Goal: Information Seeking & Learning: Learn about a topic

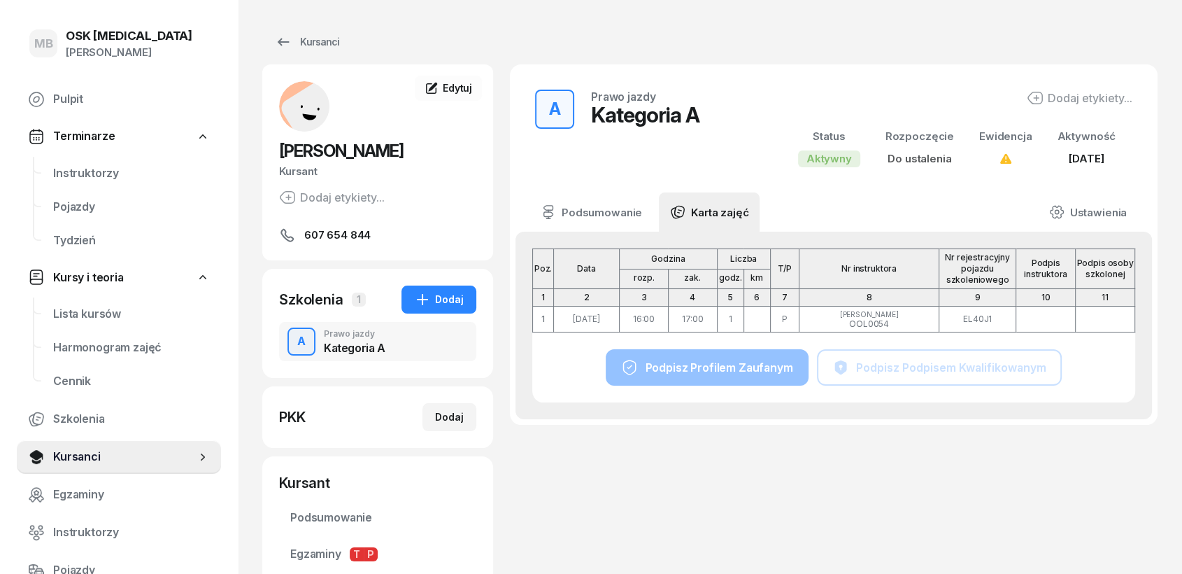
scroll to position [31, 0]
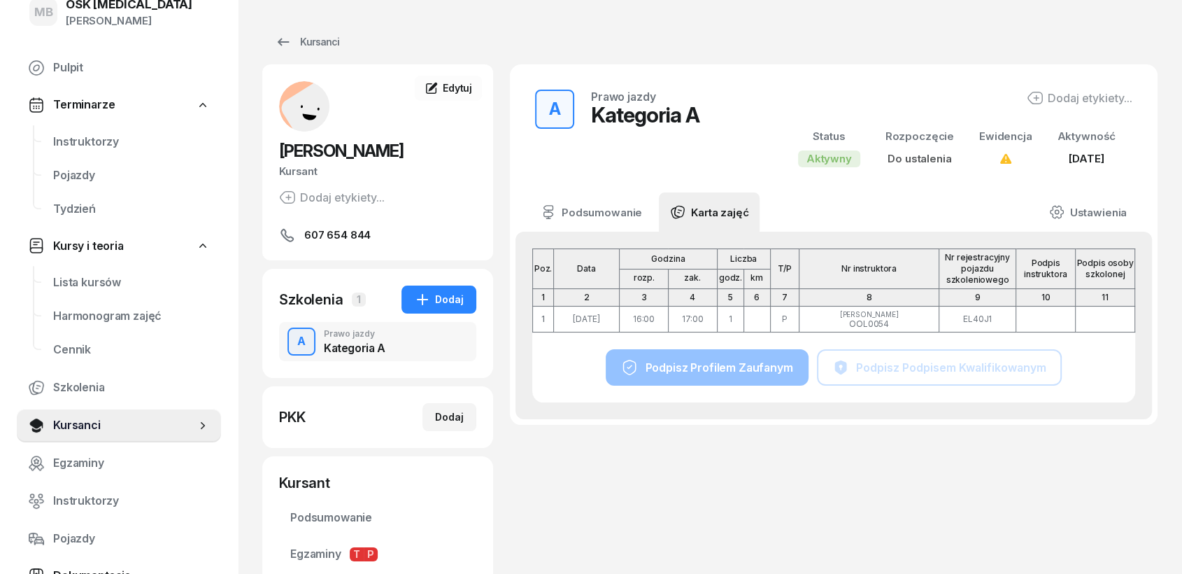
click at [90, 62] on span "Pulpit" at bounding box center [131, 68] width 157 height 18
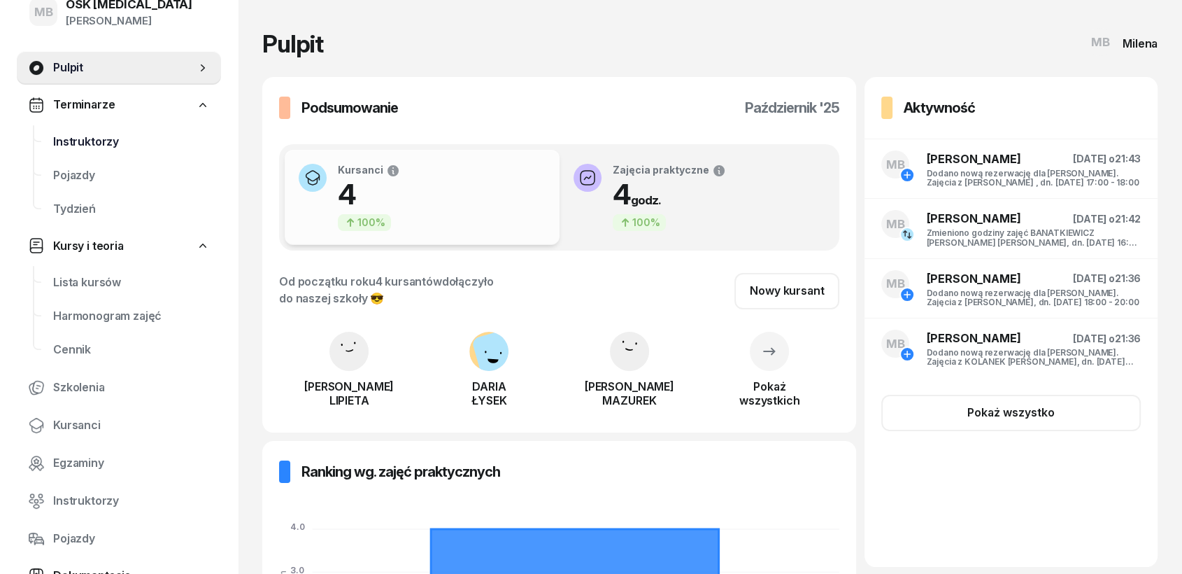
click at [91, 144] on span "Instruktorzy" at bounding box center [131, 142] width 157 height 18
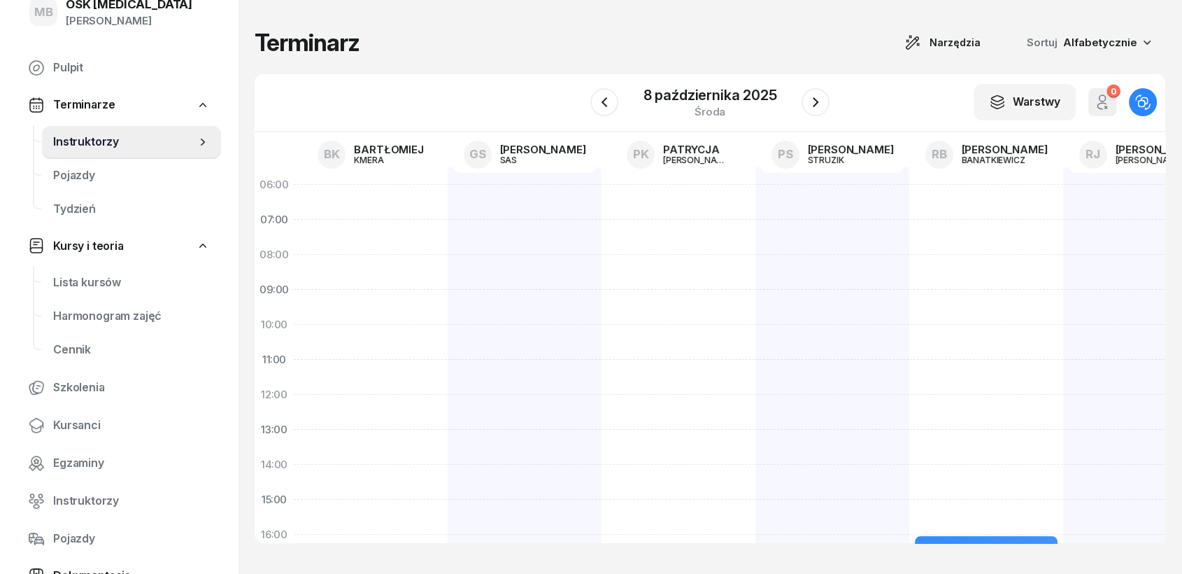
drag, startPoint x: 958, startPoint y: 210, endPoint x: 1053, endPoint y: 280, distance: 117.5
click at [1053, 280] on div "DO 18!!! [PERSON_NAME] EL40J1 1 godz. 16:00 - 17:00 OD 16!! [PERSON_NAME] SK323…" at bounding box center [986, 499] width 154 height 665
click at [73, 177] on span "Pojazdy" at bounding box center [131, 175] width 157 height 18
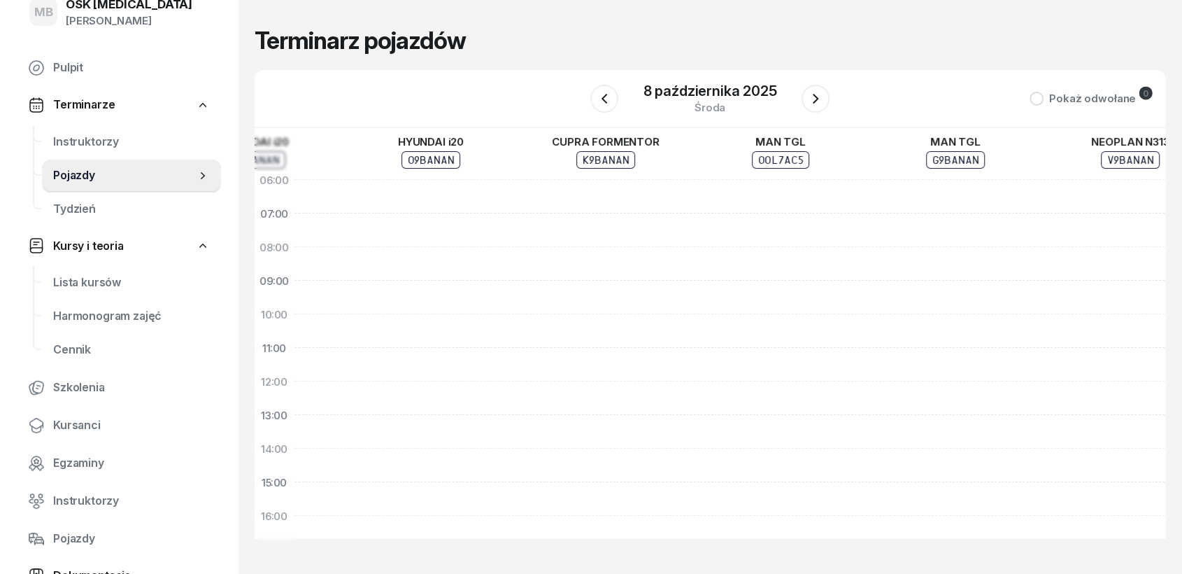
drag, startPoint x: 963, startPoint y: 299, endPoint x: 486, endPoint y: 300, distance: 477.1
click at [466, 301] on div at bounding box center [430, 482] width 175 height 638
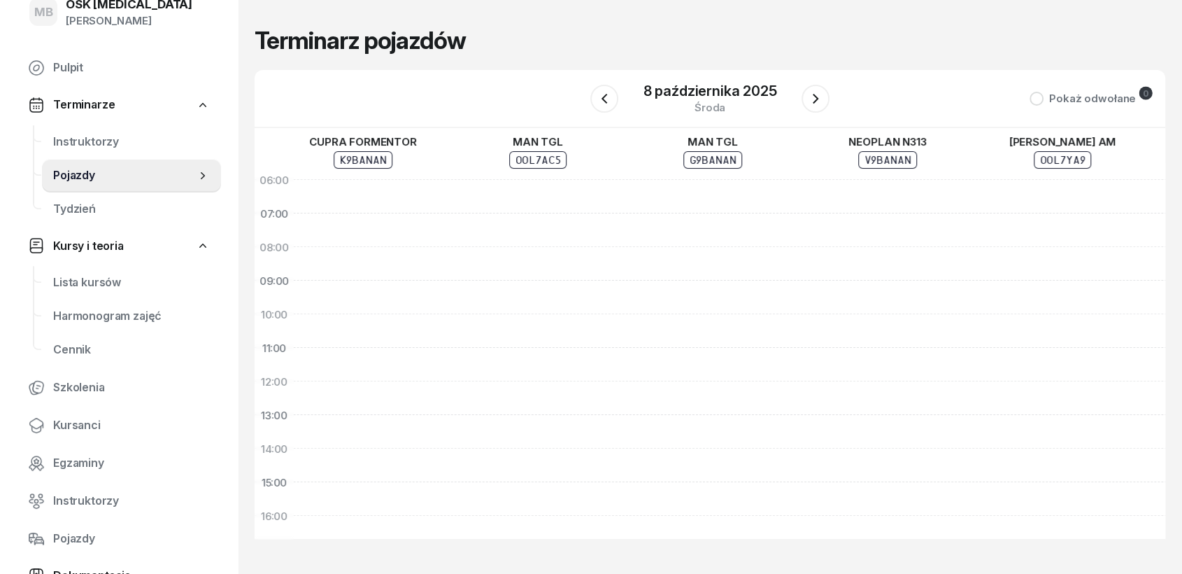
scroll to position [0, 763]
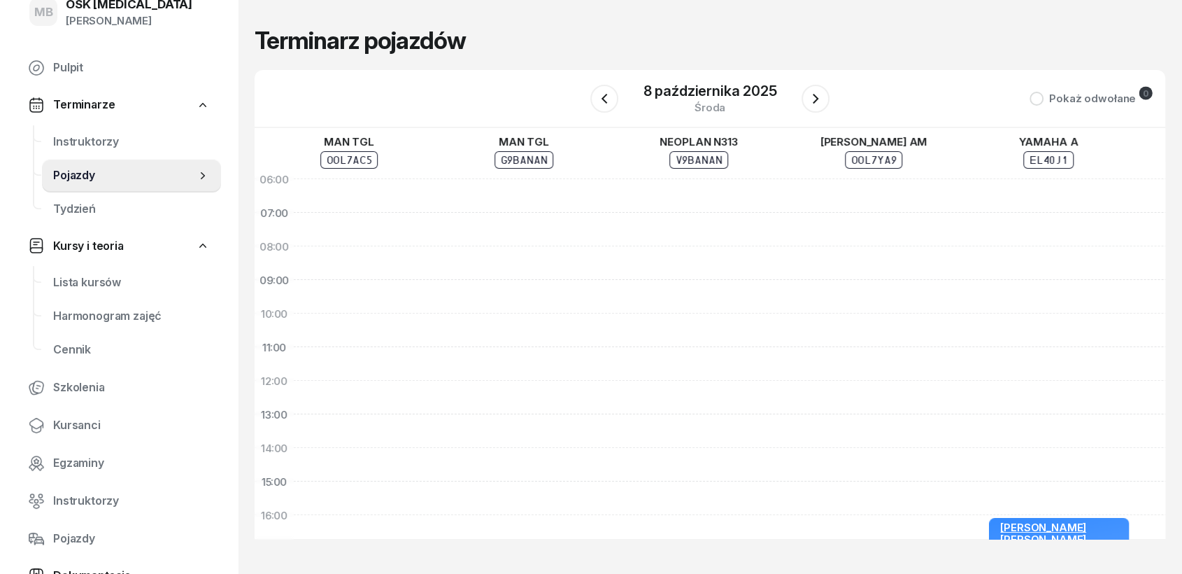
drag, startPoint x: 1009, startPoint y: 297, endPoint x: 593, endPoint y: 296, distance: 415.5
click at [593, 296] on div at bounding box center [523, 481] width 175 height 638
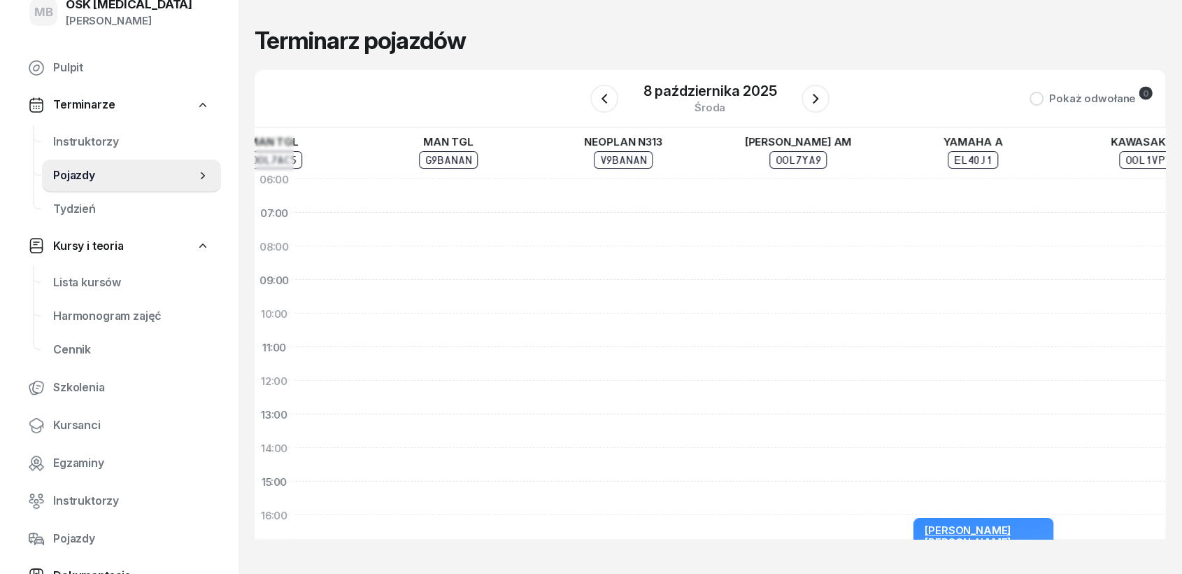
scroll to position [1, 1046]
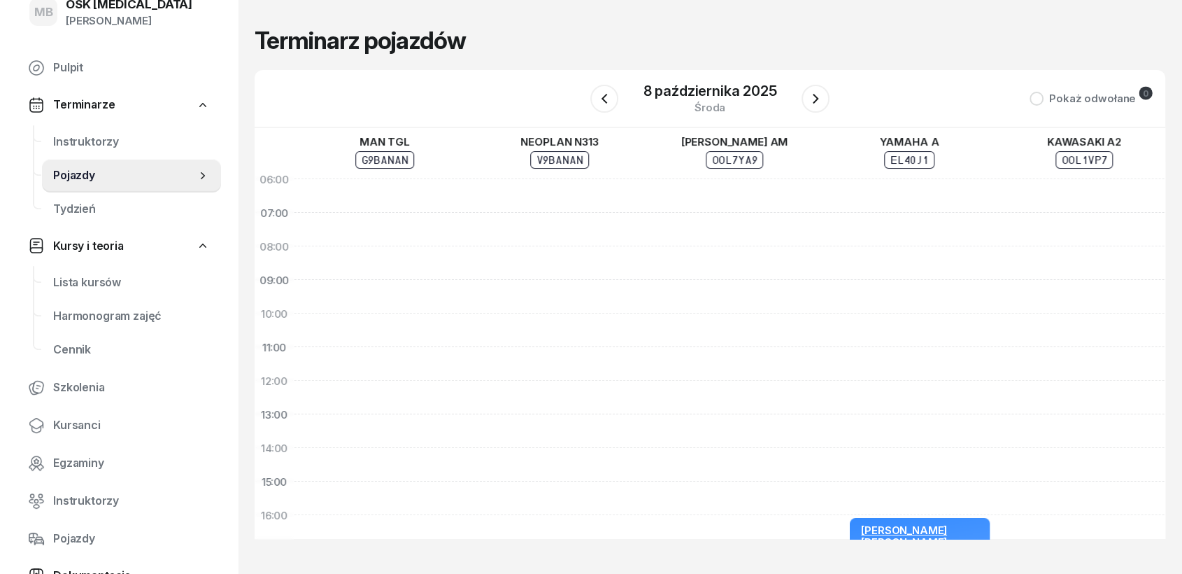
drag, startPoint x: 982, startPoint y: 299, endPoint x: 849, endPoint y: 299, distance: 132.9
click at [849, 299] on div "[PERSON_NAME] [PERSON_NAME] 16:00 - 17:00" at bounding box center [909, 481] width 175 height 638
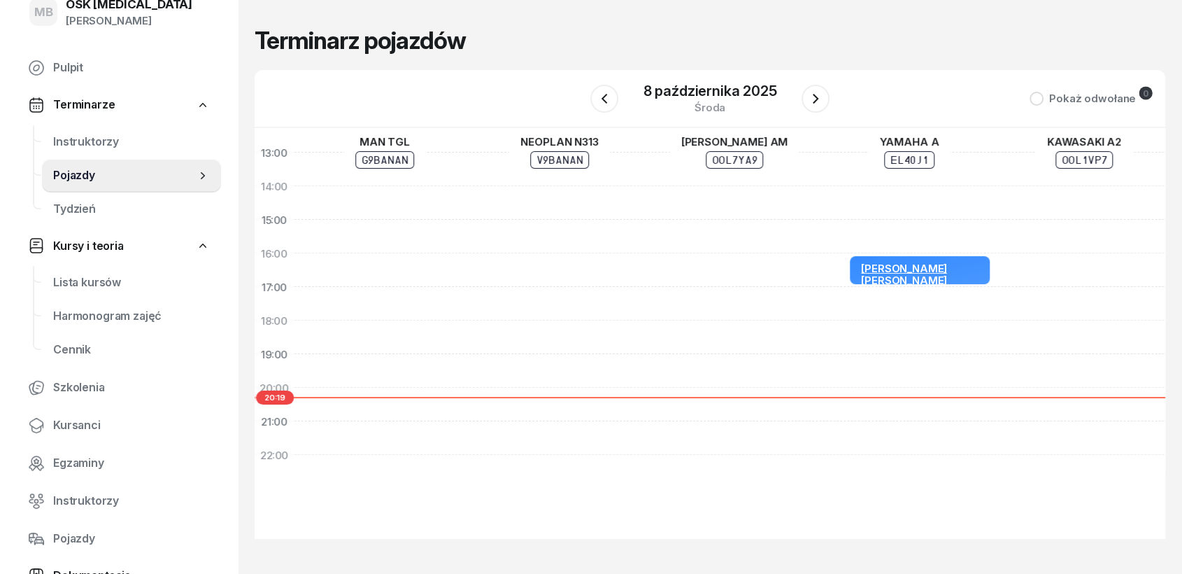
scroll to position [274, 1046]
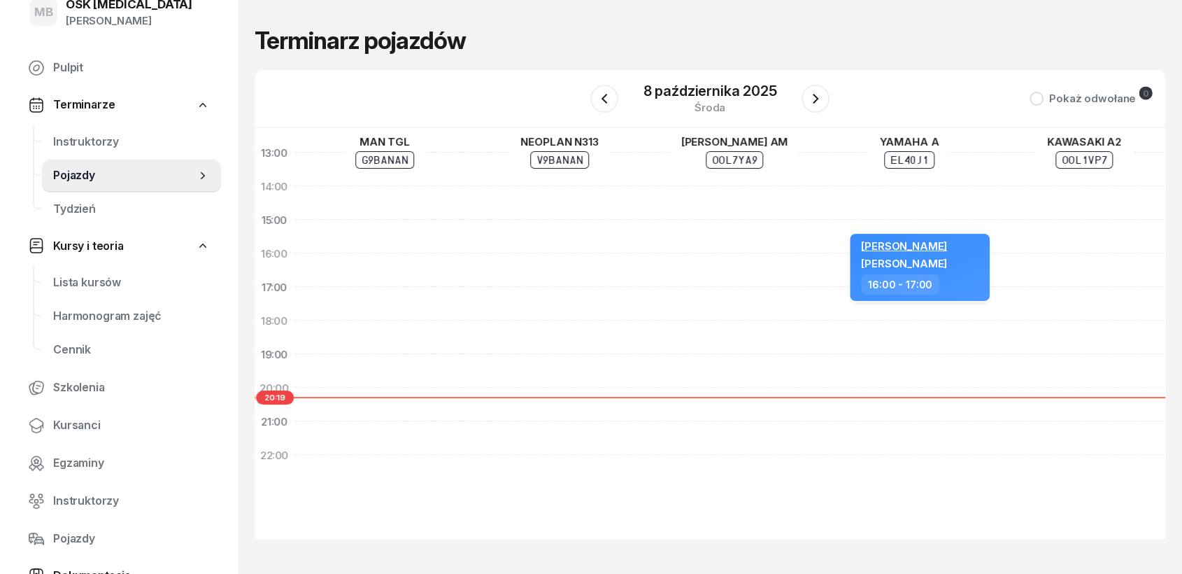
click at [951, 274] on div "16:00 - 17:00" at bounding box center [921, 284] width 120 height 20
select select "16"
select select "17"
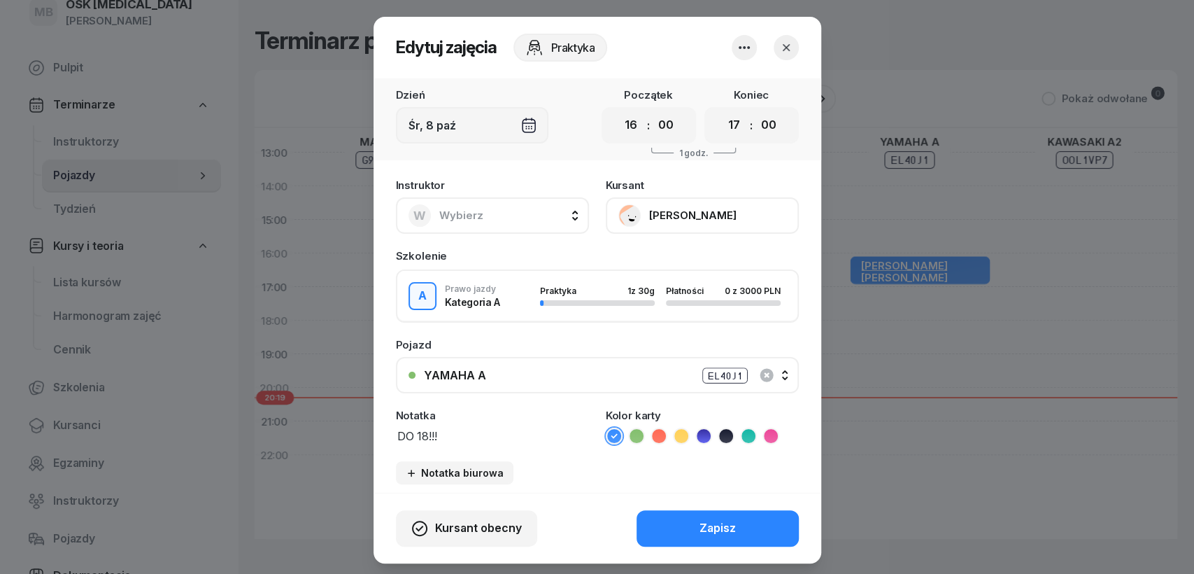
click at [513, 217] on button "W Wybierz" at bounding box center [492, 215] width 193 height 36
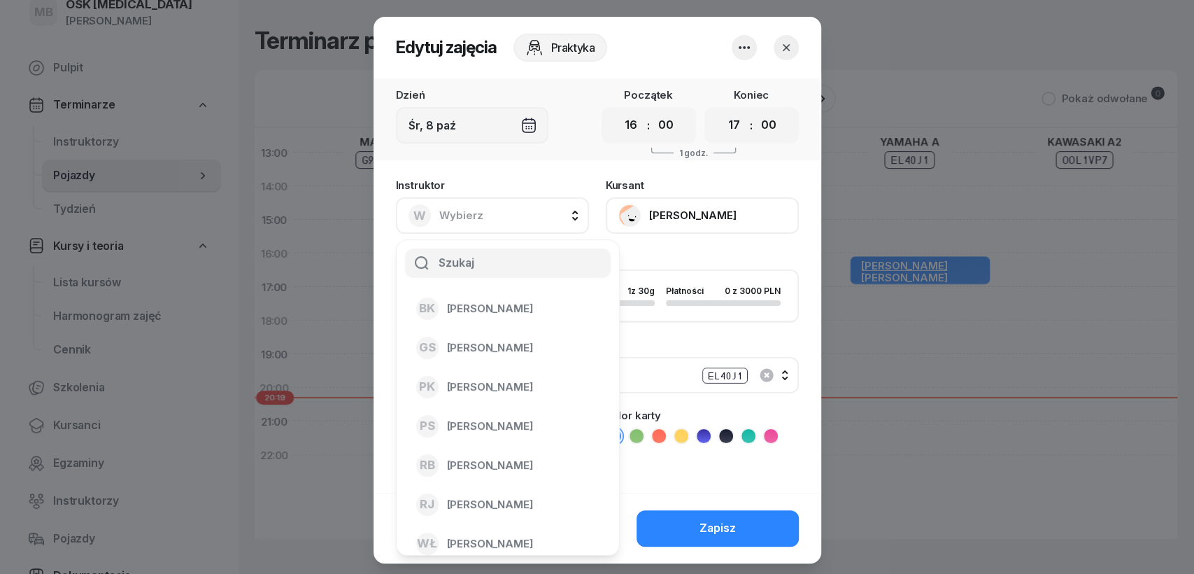
click at [519, 214] on button "W Wybierz" at bounding box center [492, 215] width 193 height 36
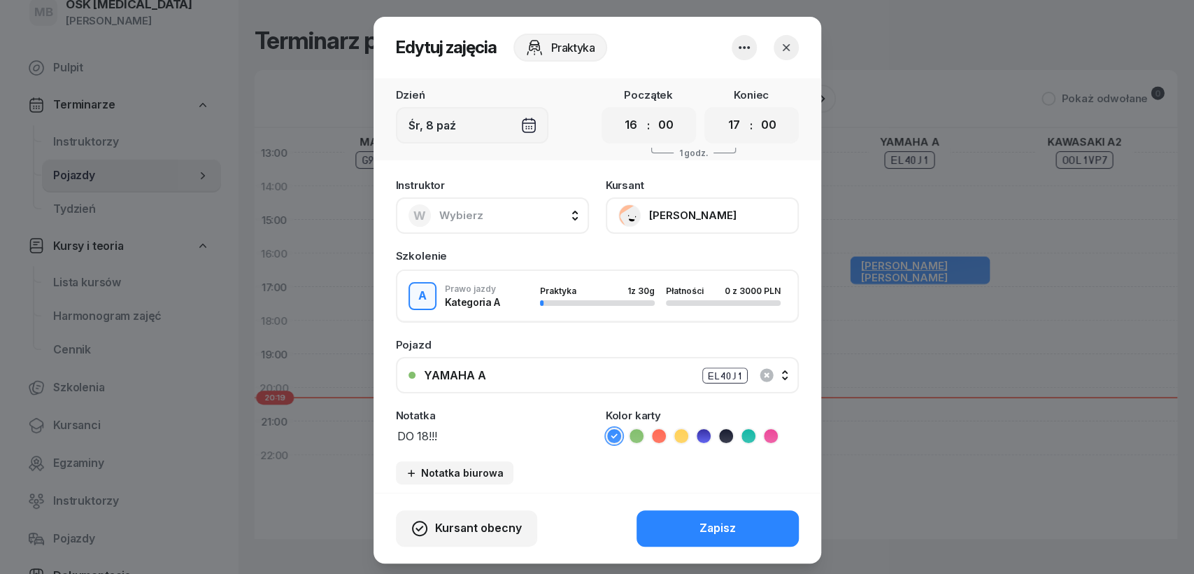
click at [779, 48] on icon "button" at bounding box center [786, 48] width 14 height 14
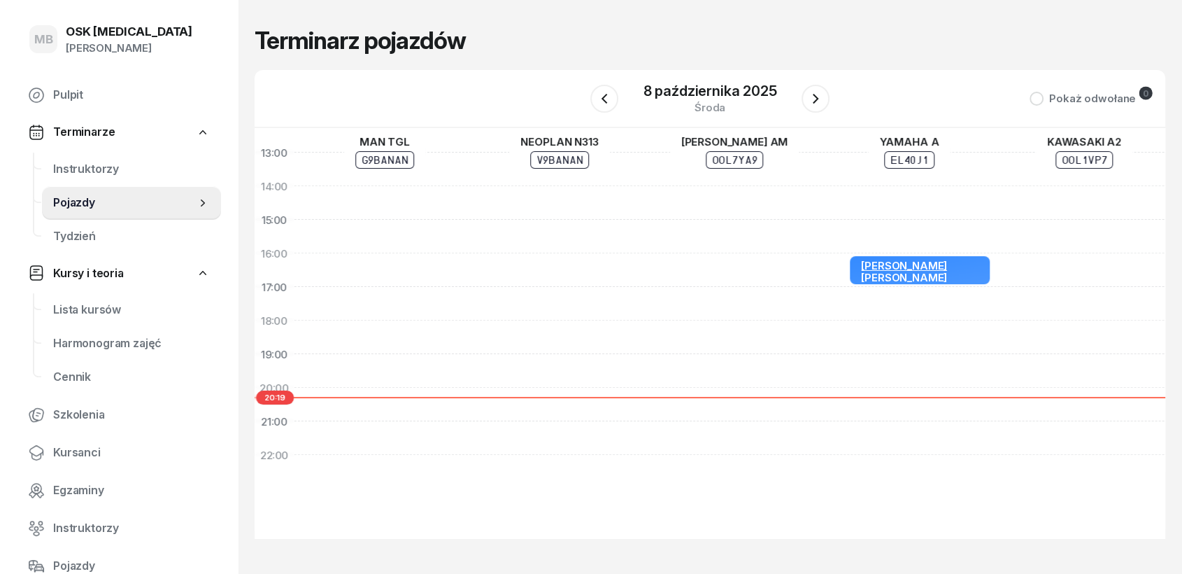
scroll to position [0, 0]
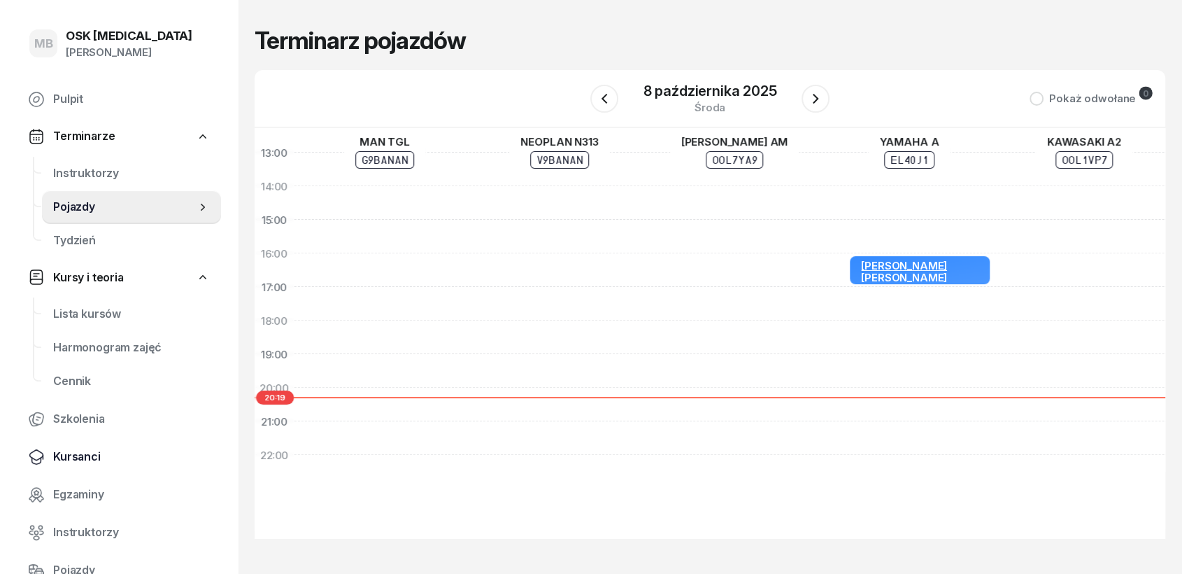
click at [56, 450] on span "Kursanci" at bounding box center [131, 457] width 157 height 18
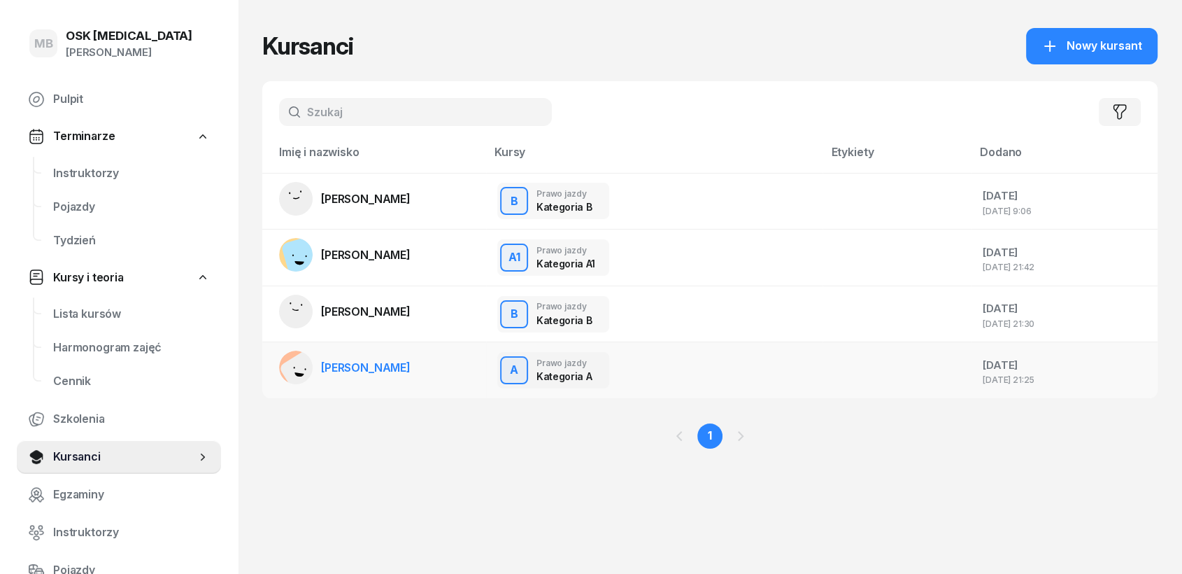
click at [383, 376] on link "[PERSON_NAME]" at bounding box center [345, 367] width 132 height 34
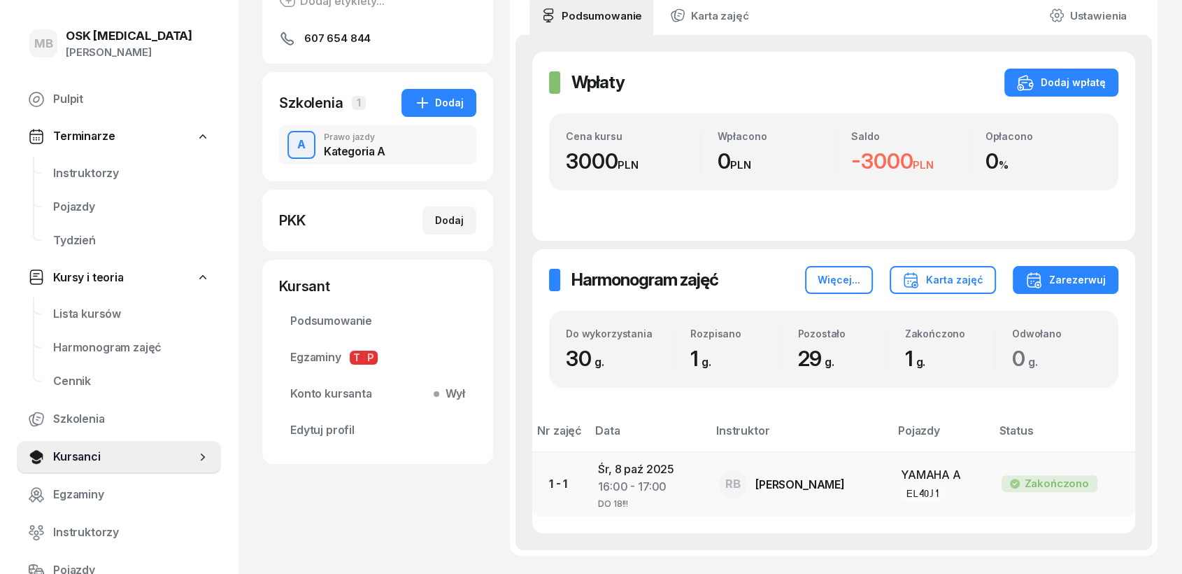
scroll to position [233, 0]
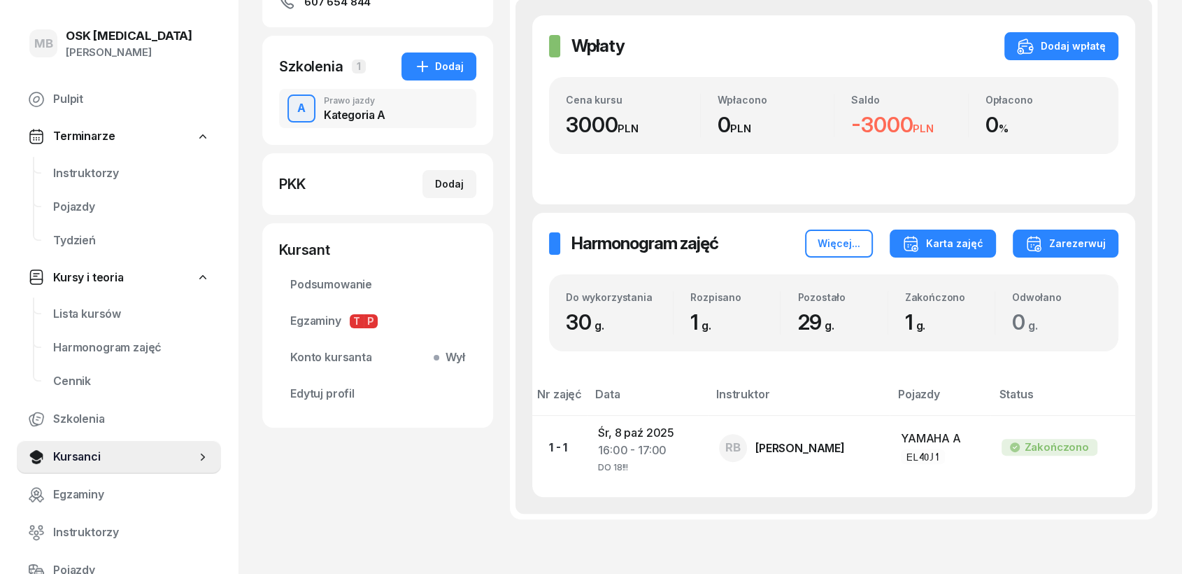
click at [968, 253] on button "Karta zajęć" at bounding box center [943, 243] width 106 height 28
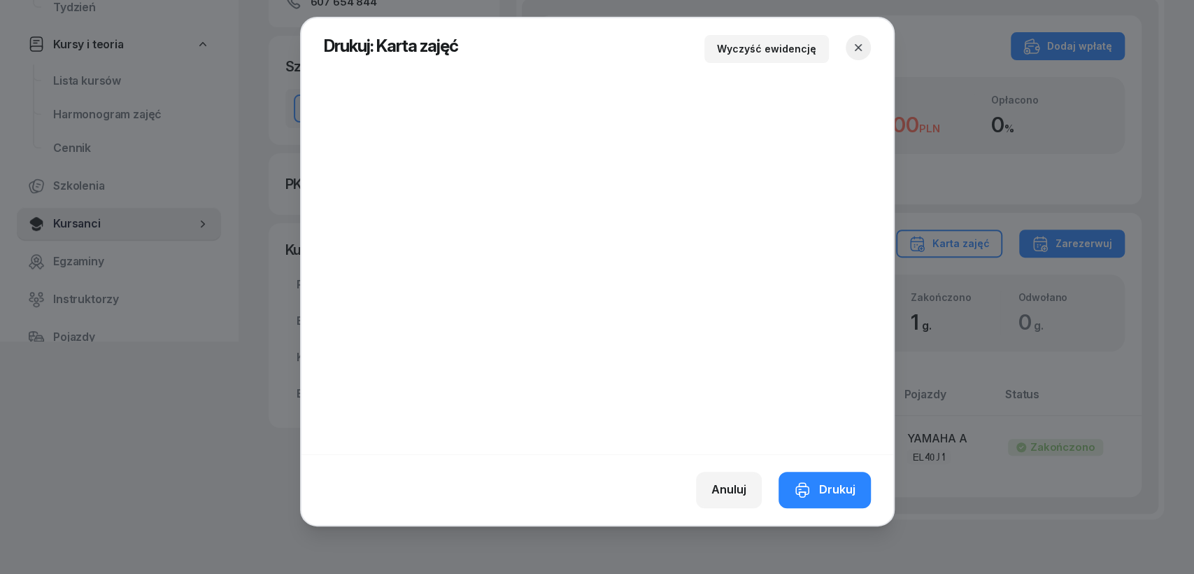
click at [862, 50] on icon "button" at bounding box center [858, 48] width 14 height 14
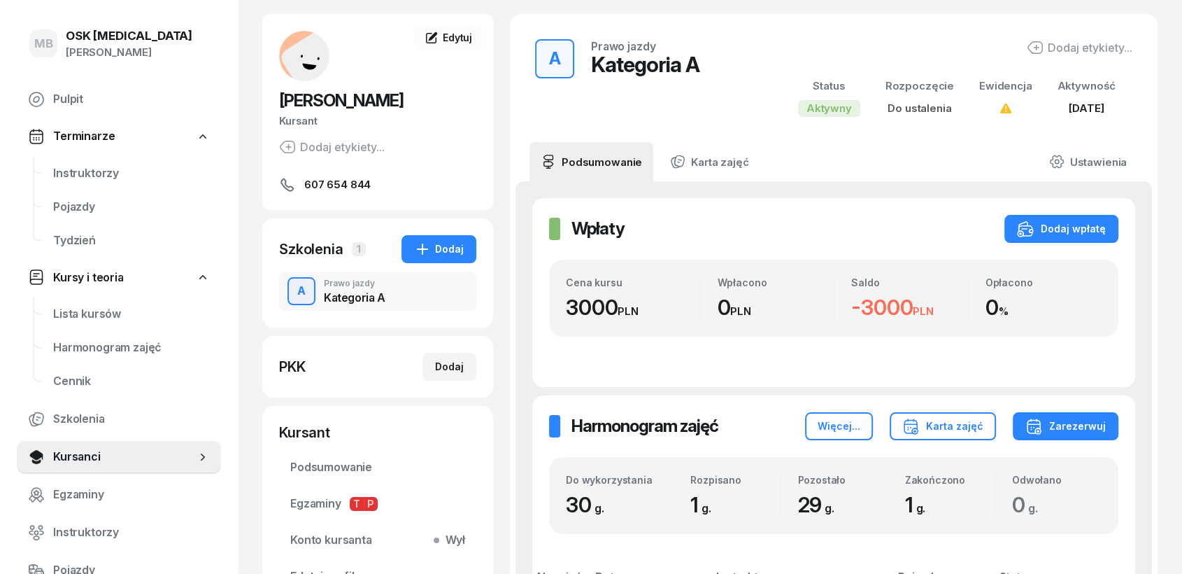
scroll to position [78, 0]
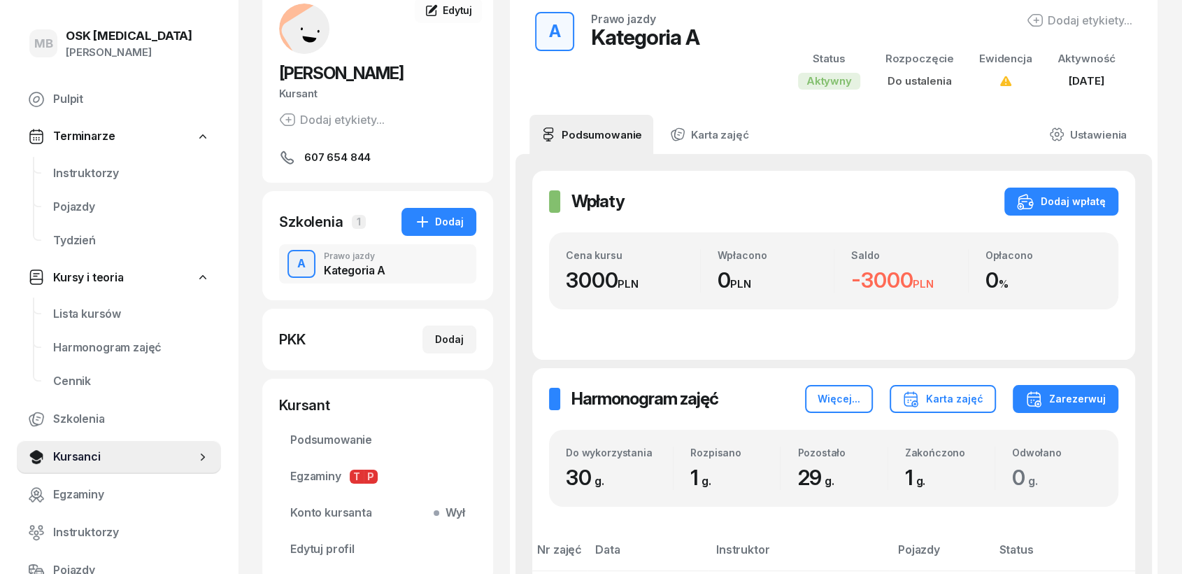
click at [343, 75] on span "[PERSON_NAME]" at bounding box center [341, 73] width 125 height 20
click at [324, 150] on span "607 654 844" at bounding box center [337, 157] width 66 height 17
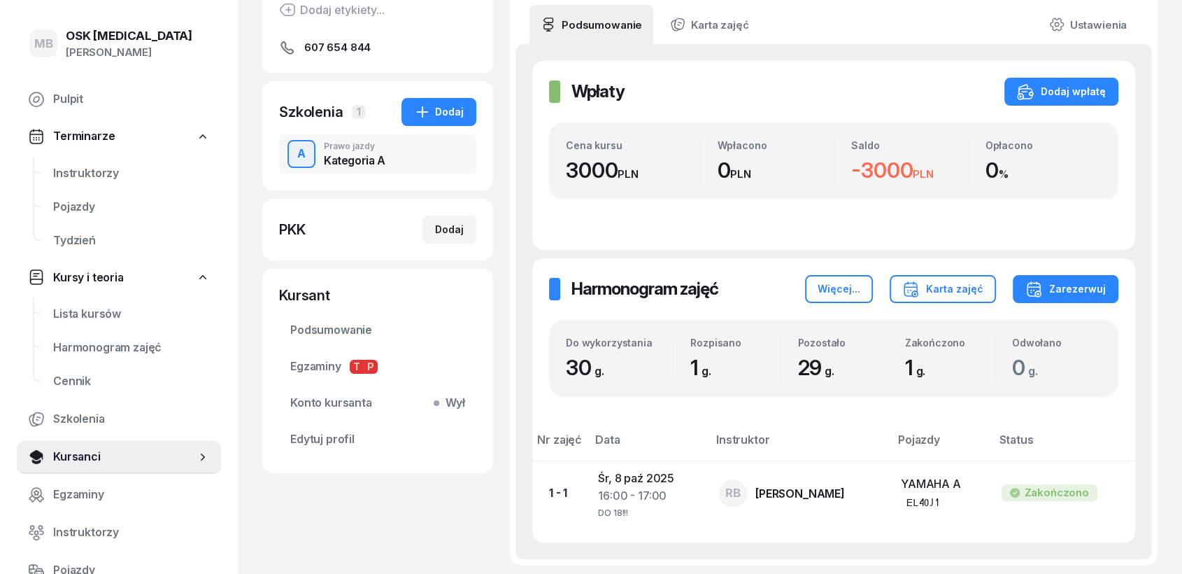
scroll to position [315, 0]
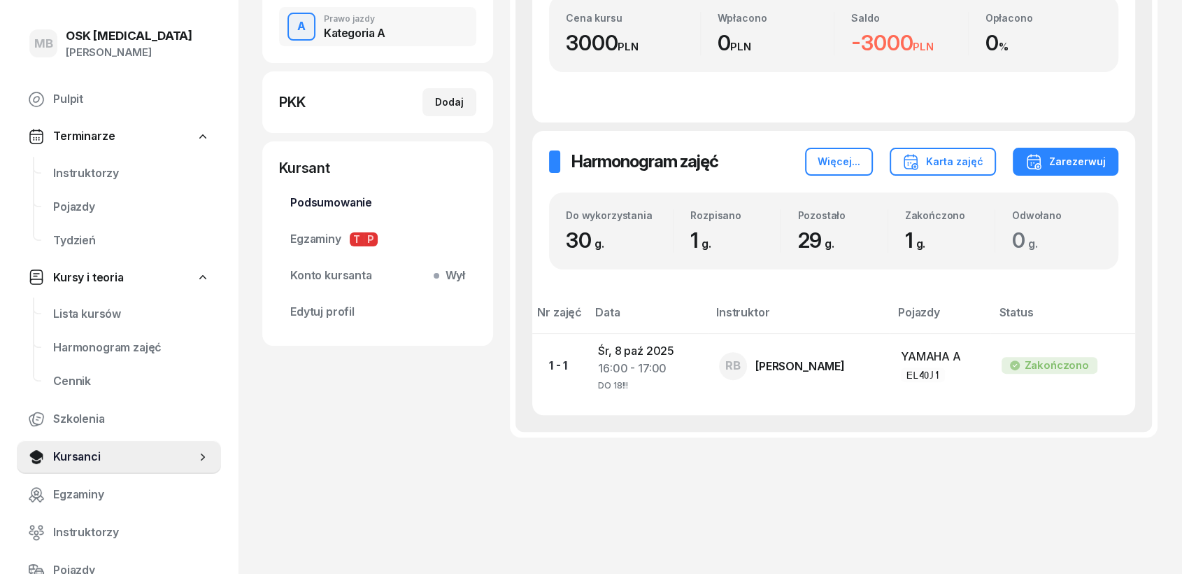
click at [333, 197] on span "Podsumowanie" at bounding box center [377, 203] width 175 height 18
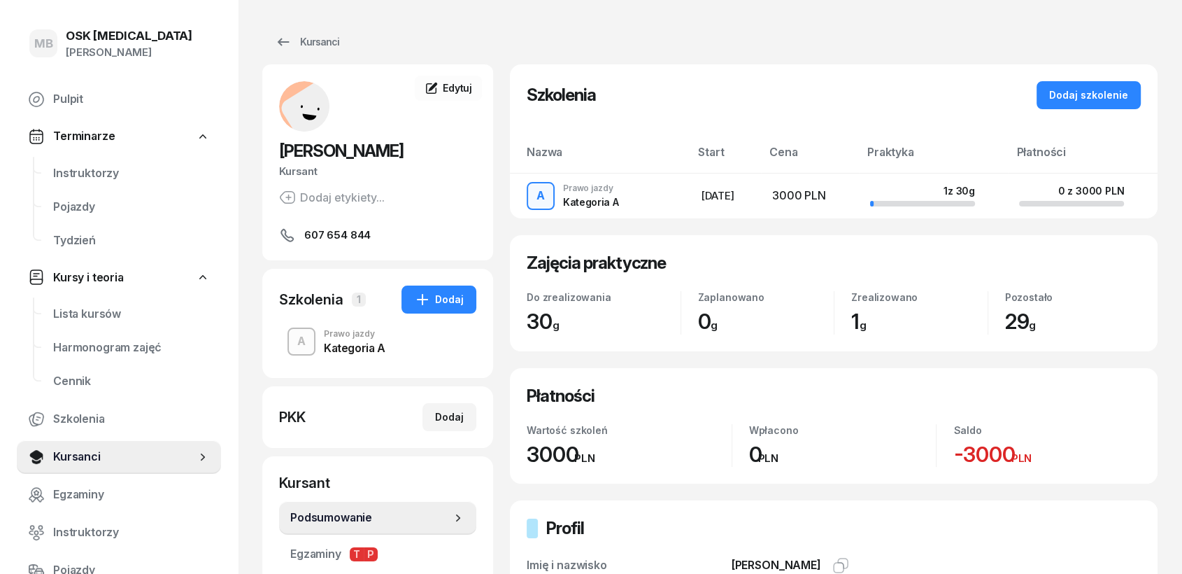
click at [369, 353] on div "Kategoria A" at bounding box center [355, 347] width 62 height 11
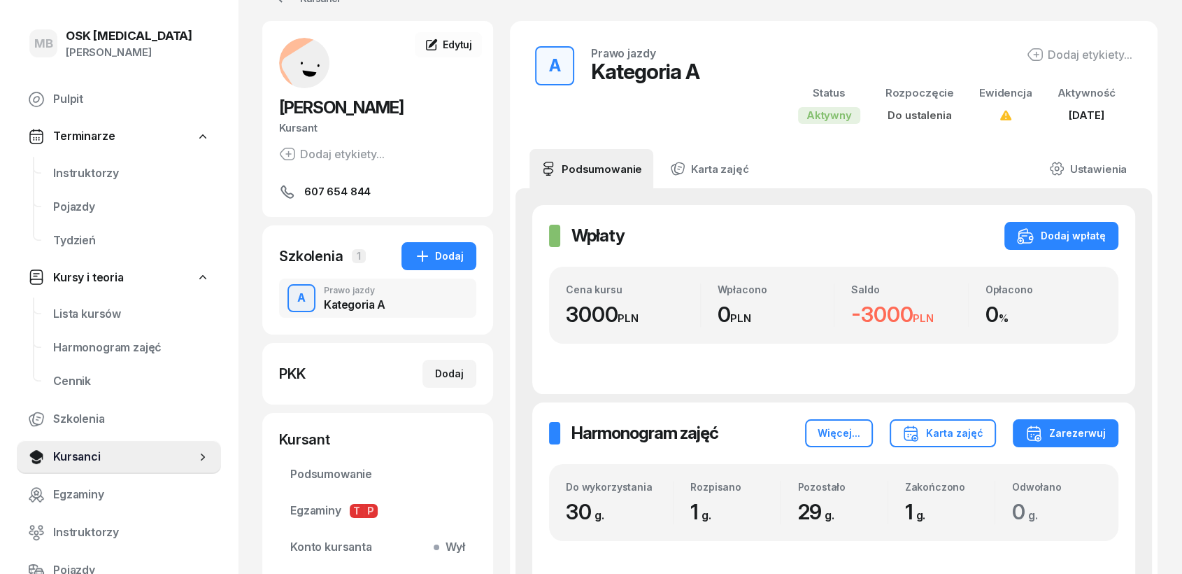
scroll to position [78, 0]
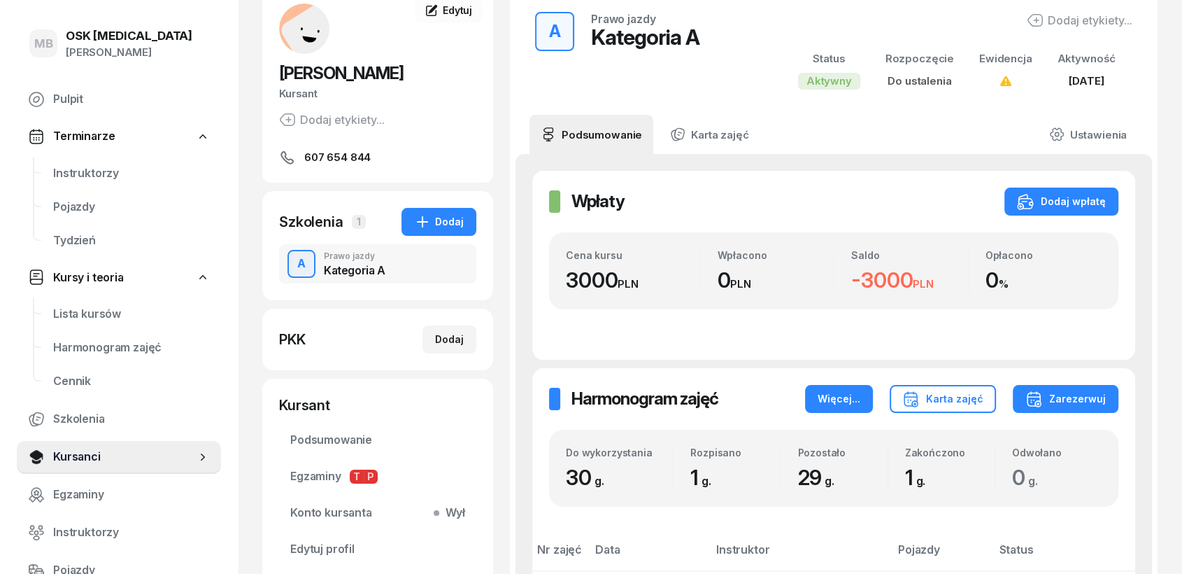
click at [835, 395] on div "Więcej..." at bounding box center [839, 398] width 43 height 17
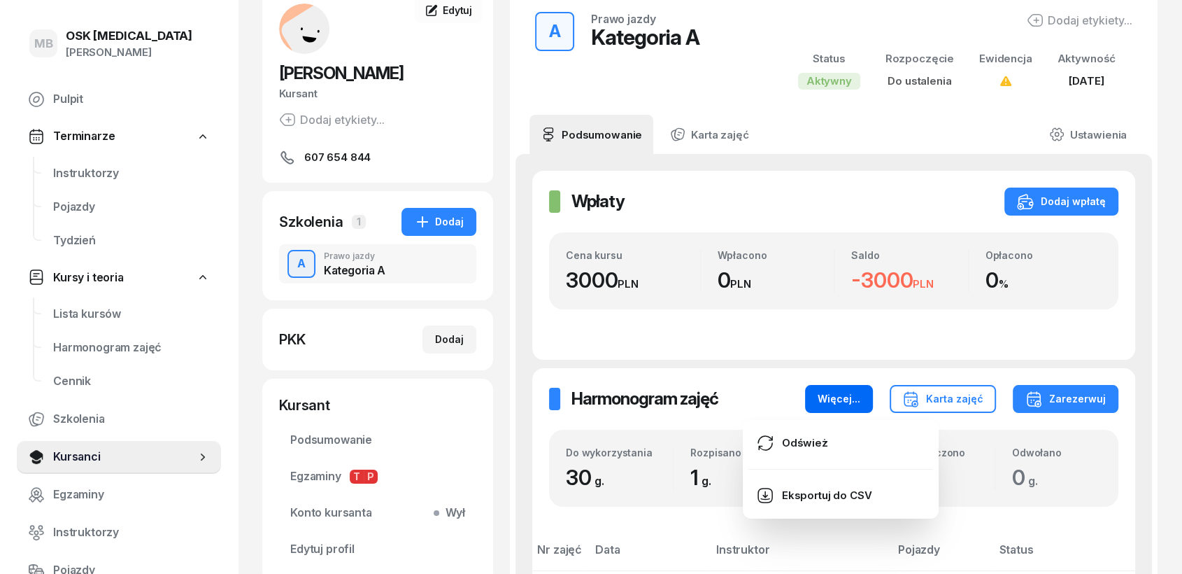
click at [836, 395] on div "Więcej..." at bounding box center [839, 398] width 43 height 17
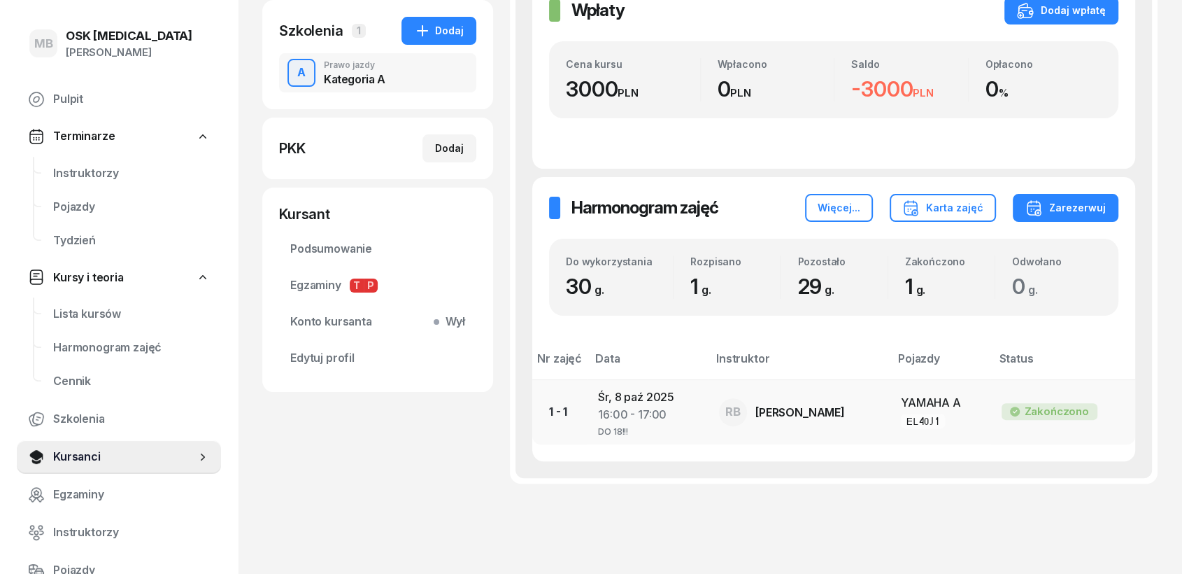
scroll to position [311, 0]
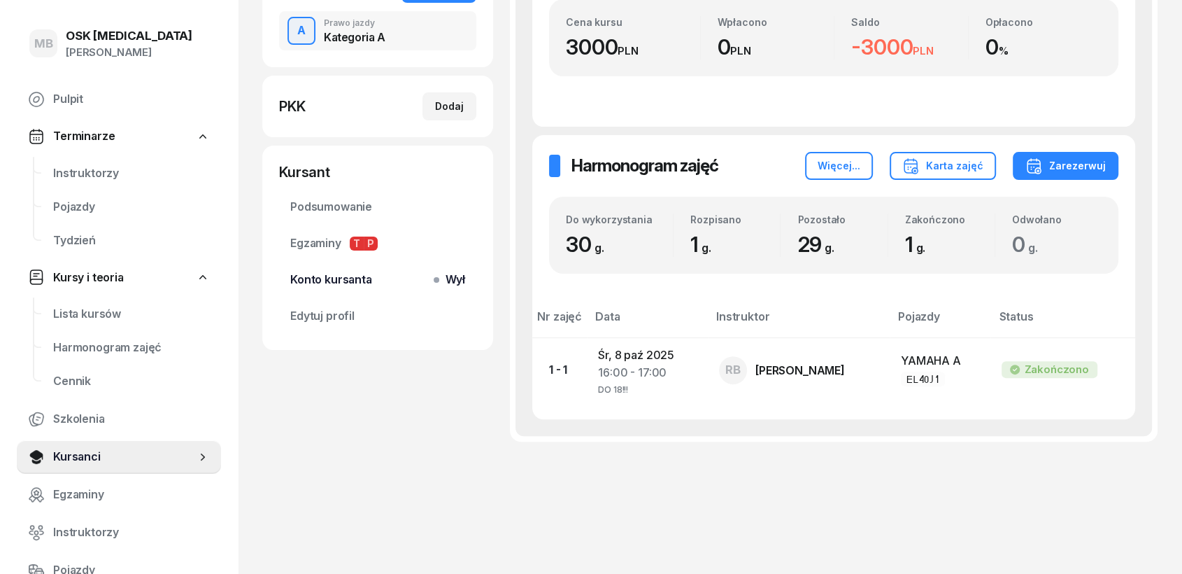
click at [316, 277] on span "Konto kursanta Wył" at bounding box center [377, 280] width 175 height 18
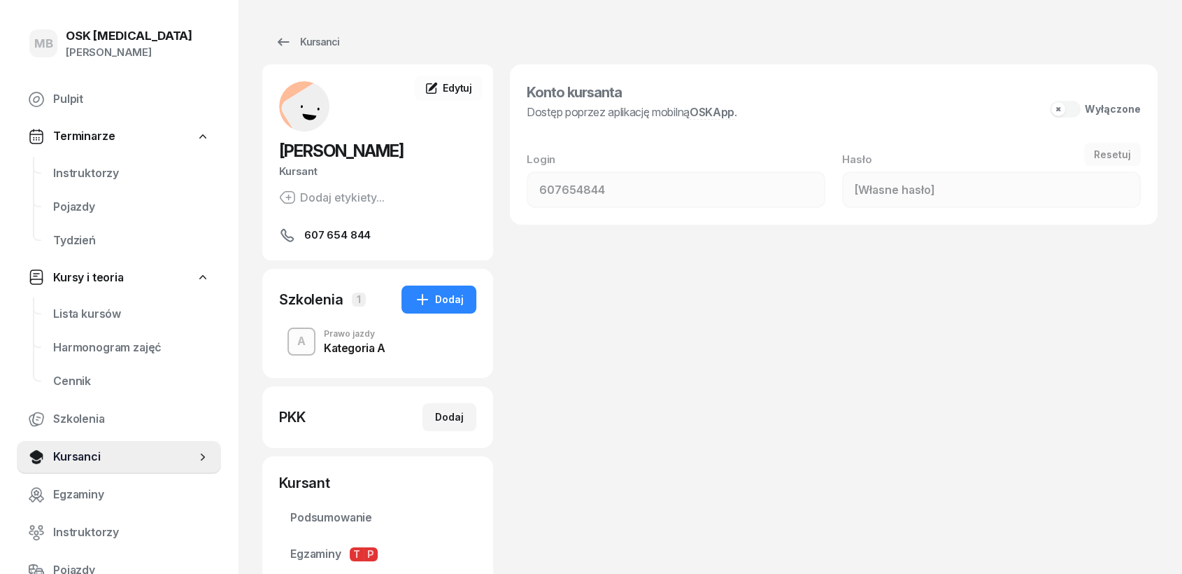
click at [314, 141] on span "[PERSON_NAME]" at bounding box center [341, 151] width 125 height 20
click at [318, 35] on div "Kursanci" at bounding box center [307, 42] width 64 height 17
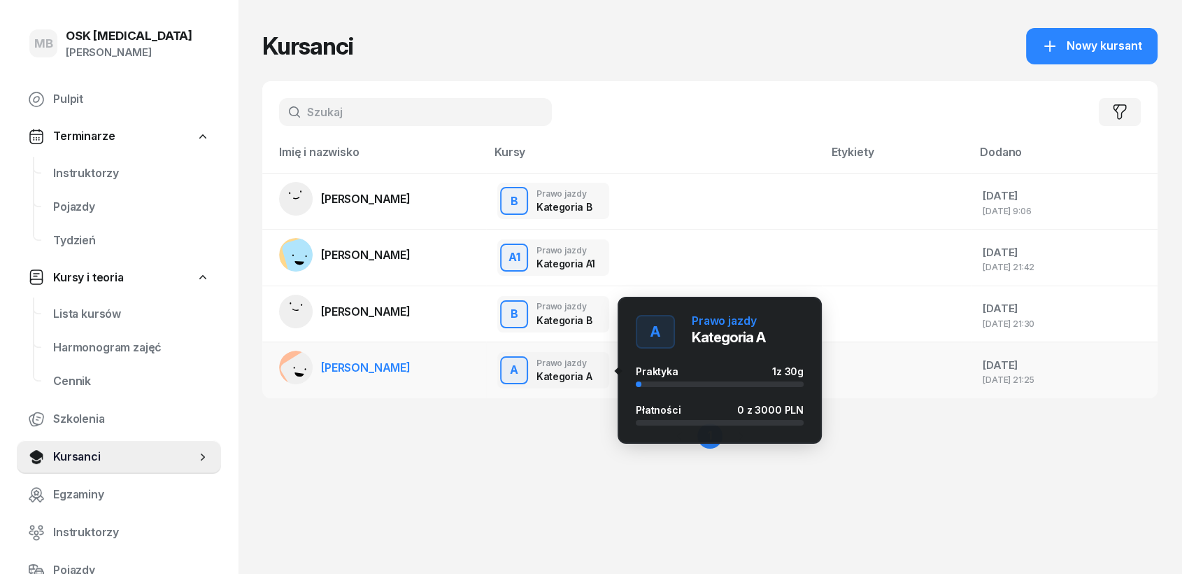
click at [570, 375] on div "Kategoria A" at bounding box center [564, 376] width 55 height 12
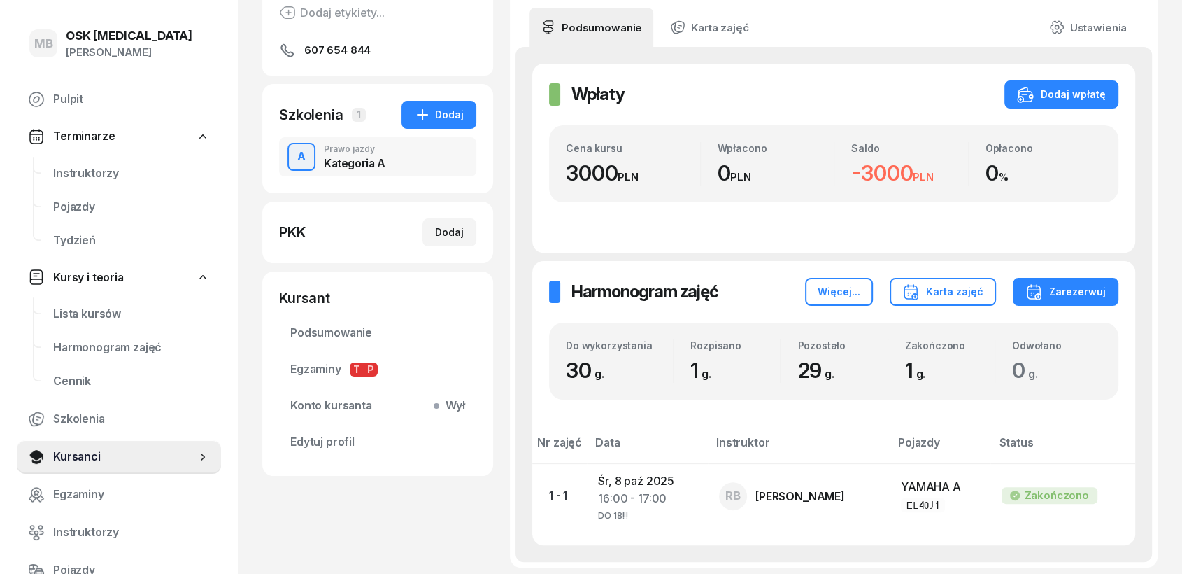
scroll to position [233, 0]
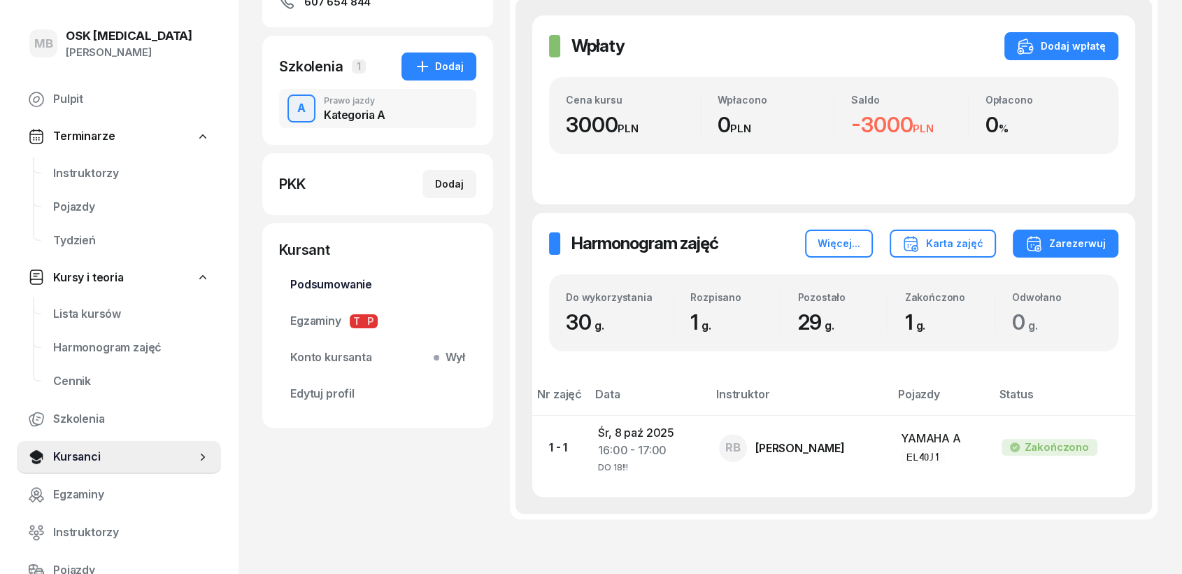
click at [308, 278] on span "Podsumowanie" at bounding box center [377, 285] width 175 height 18
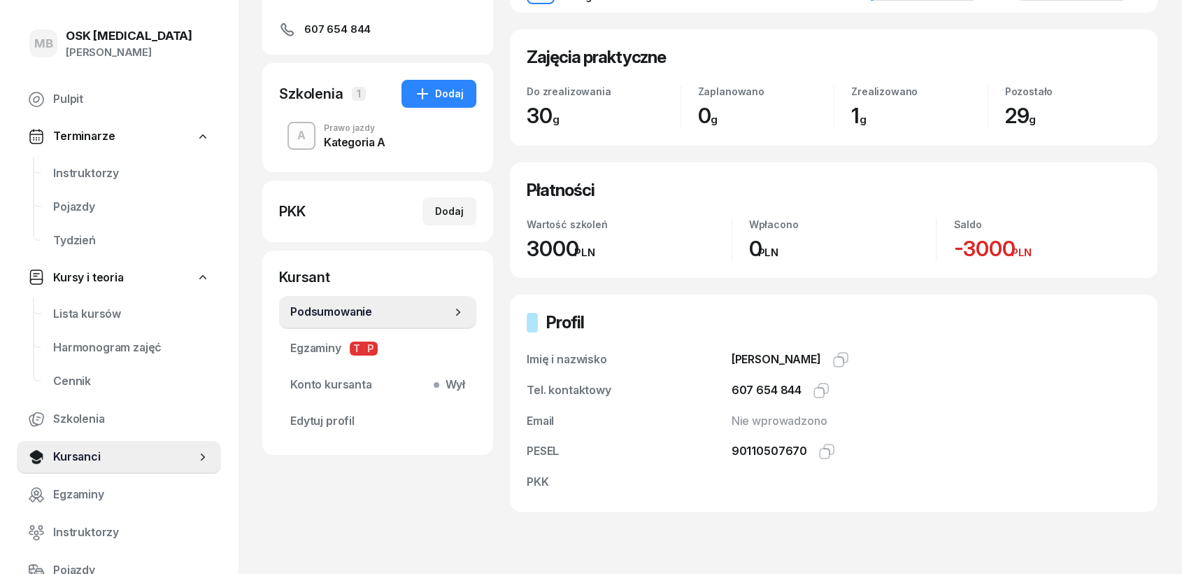
scroll to position [233, 0]
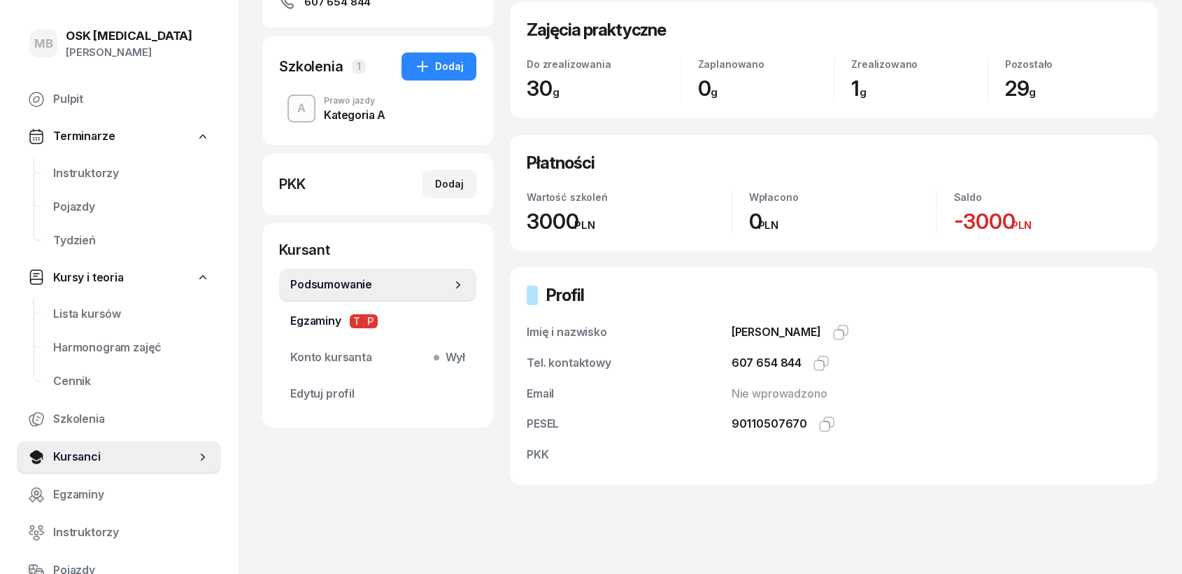
click at [314, 328] on span "Egzaminy T P" at bounding box center [377, 321] width 175 height 18
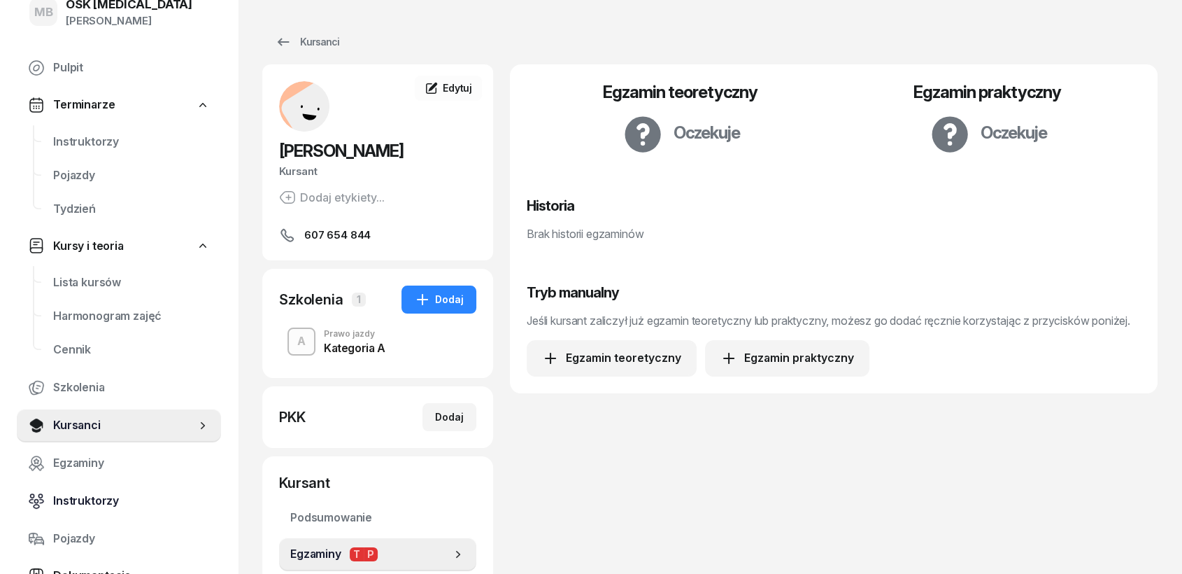
scroll to position [78, 0]
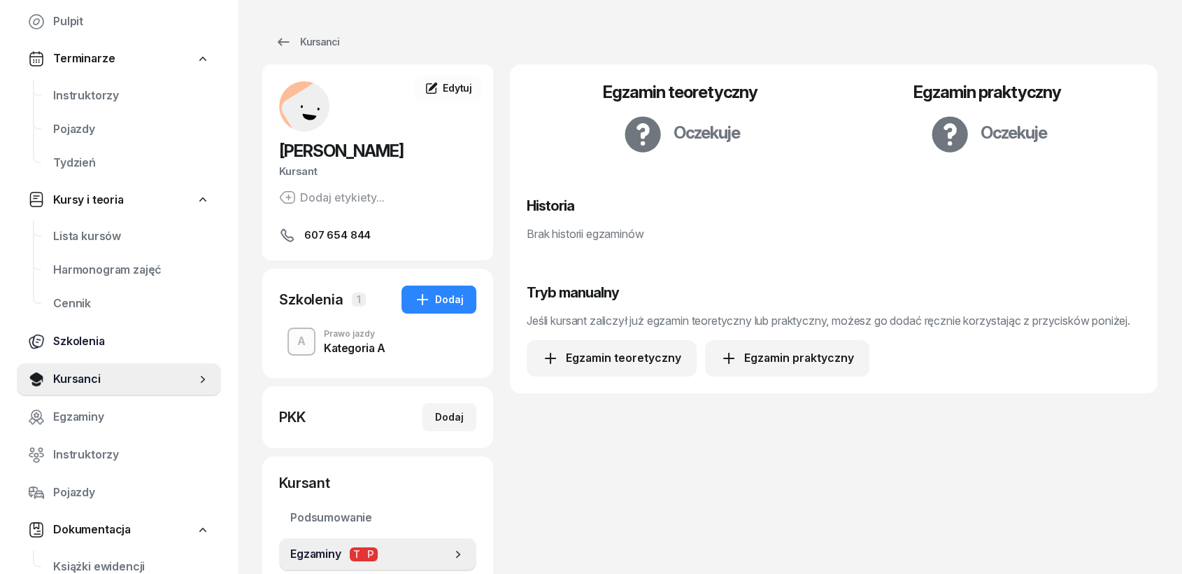
click at [78, 334] on span "Szkolenia" at bounding box center [131, 341] width 157 height 18
select select "createdAt-desc"
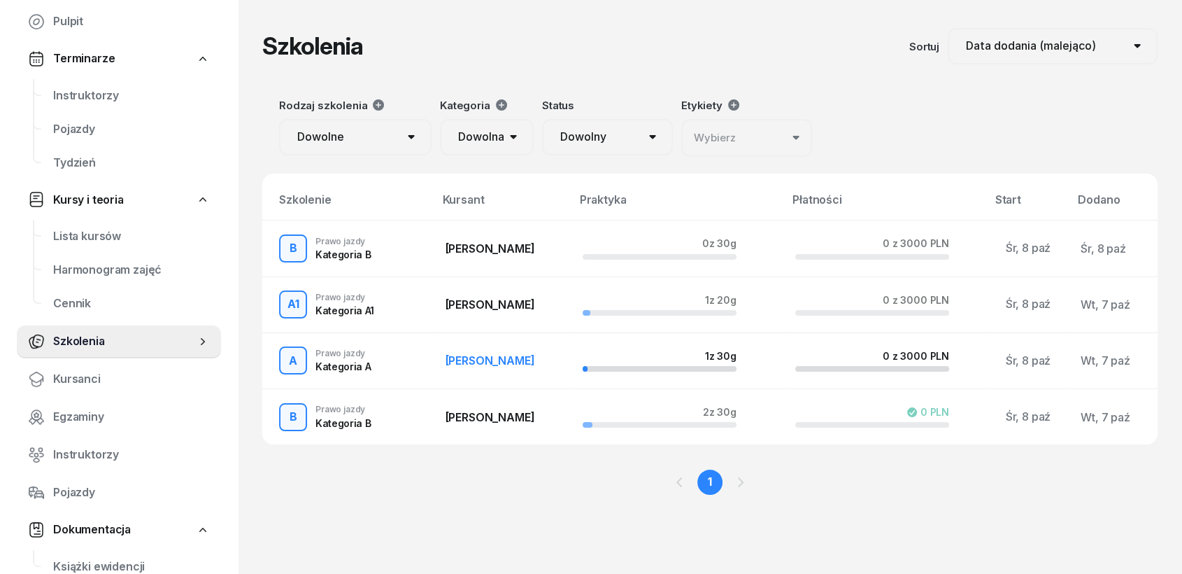
click at [357, 359] on td "A Prawo jazdy Kategoria A" at bounding box center [347, 360] width 171 height 56
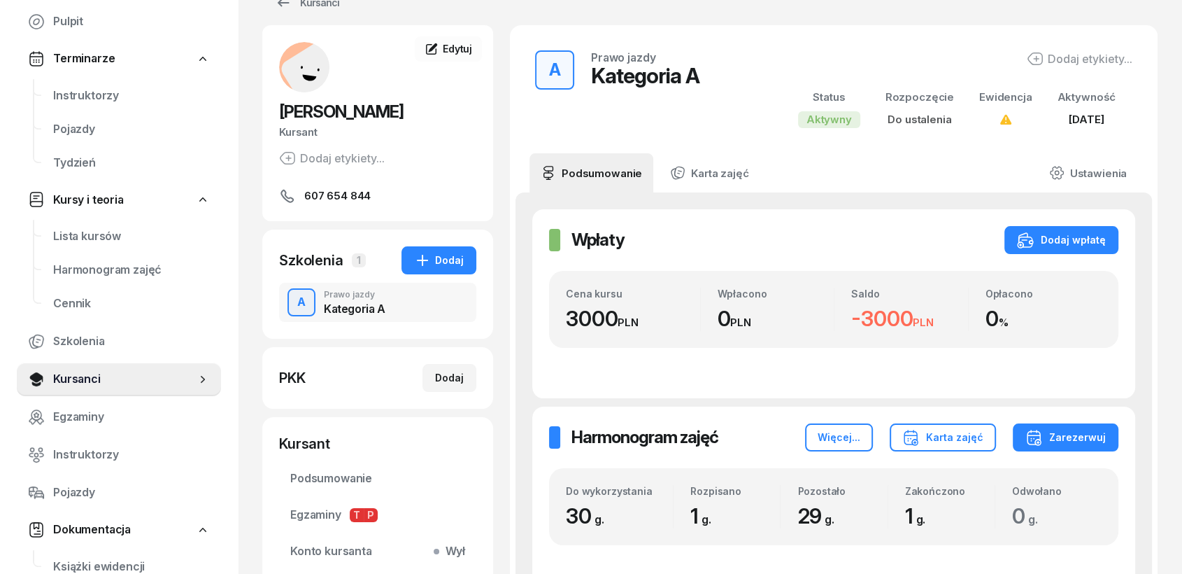
scroll to position [78, 0]
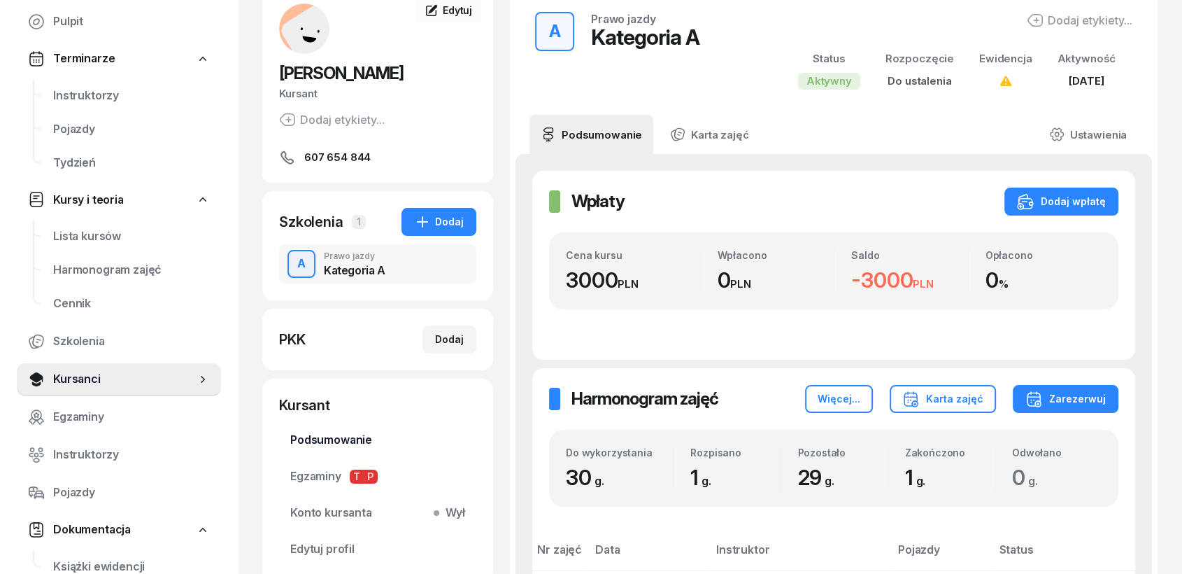
click at [336, 443] on span "Podsumowanie" at bounding box center [377, 440] width 175 height 18
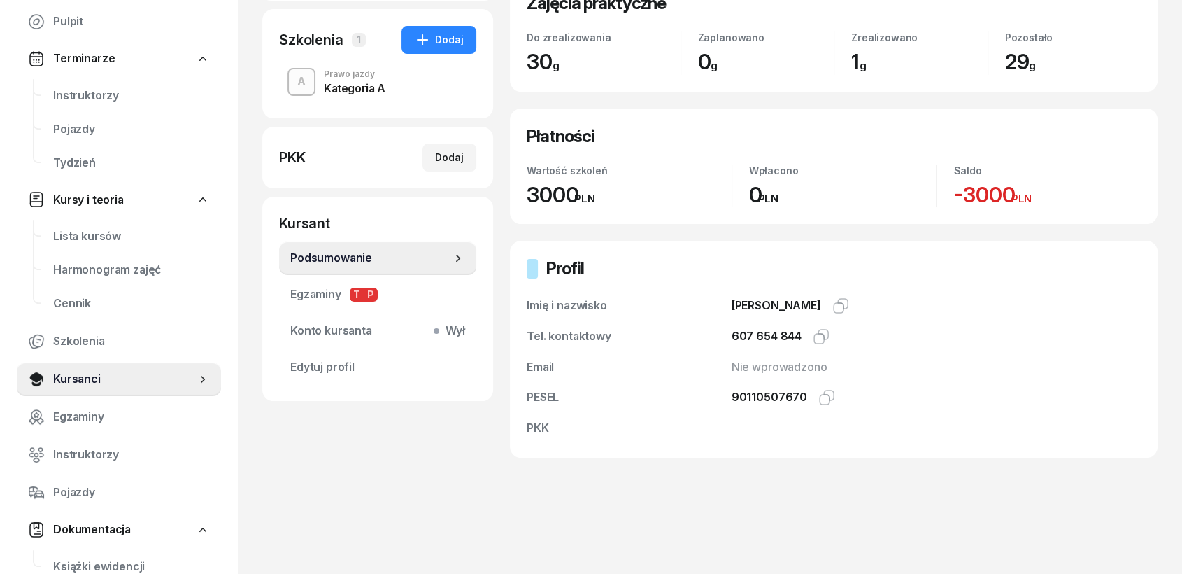
scroll to position [271, 0]
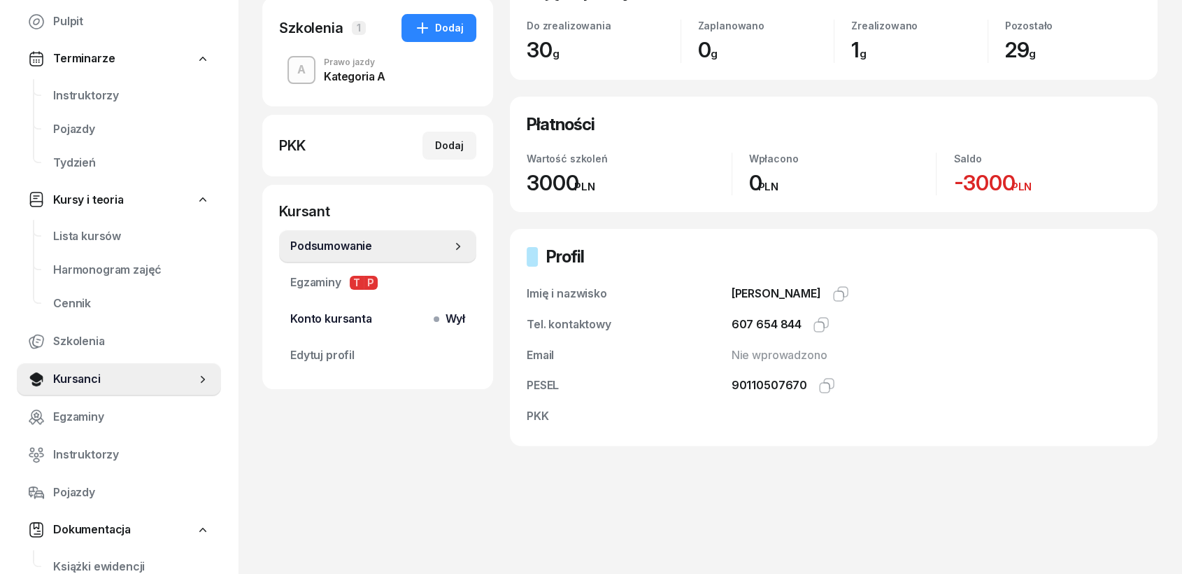
click at [322, 329] on link "Konto kursanta Wył" at bounding box center [377, 319] width 197 height 34
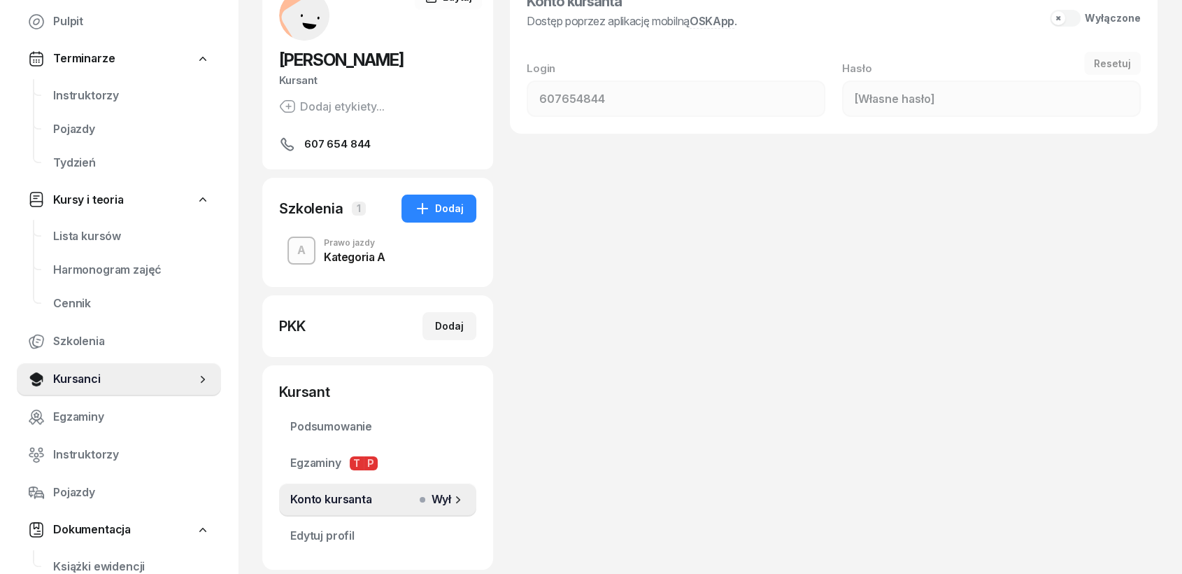
scroll to position [182, 0]
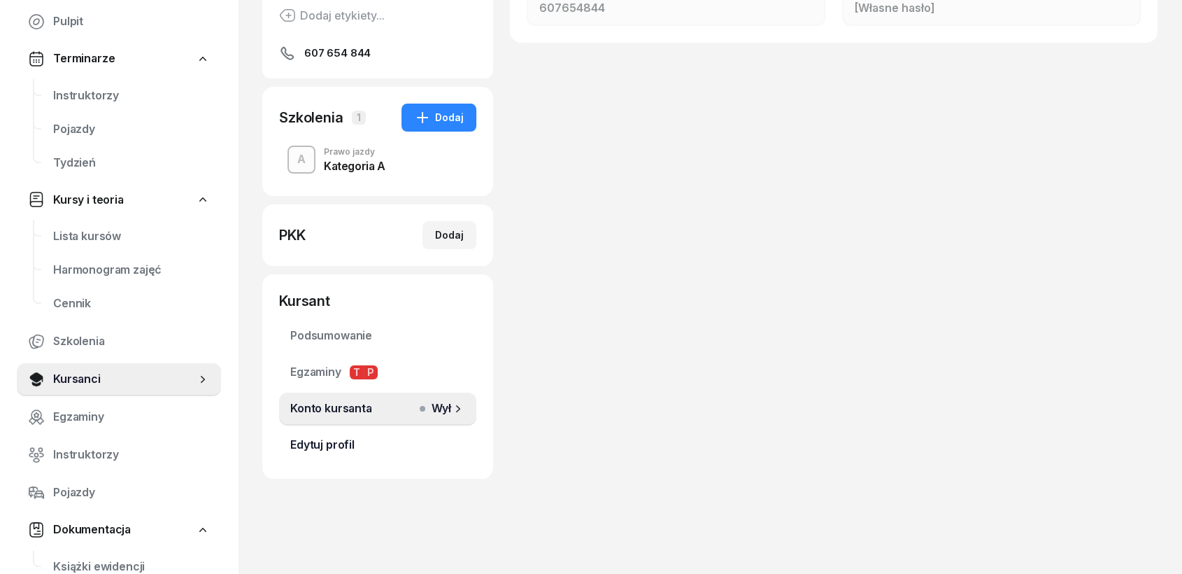
click at [329, 446] on span "Edytuj profil" at bounding box center [377, 445] width 175 height 18
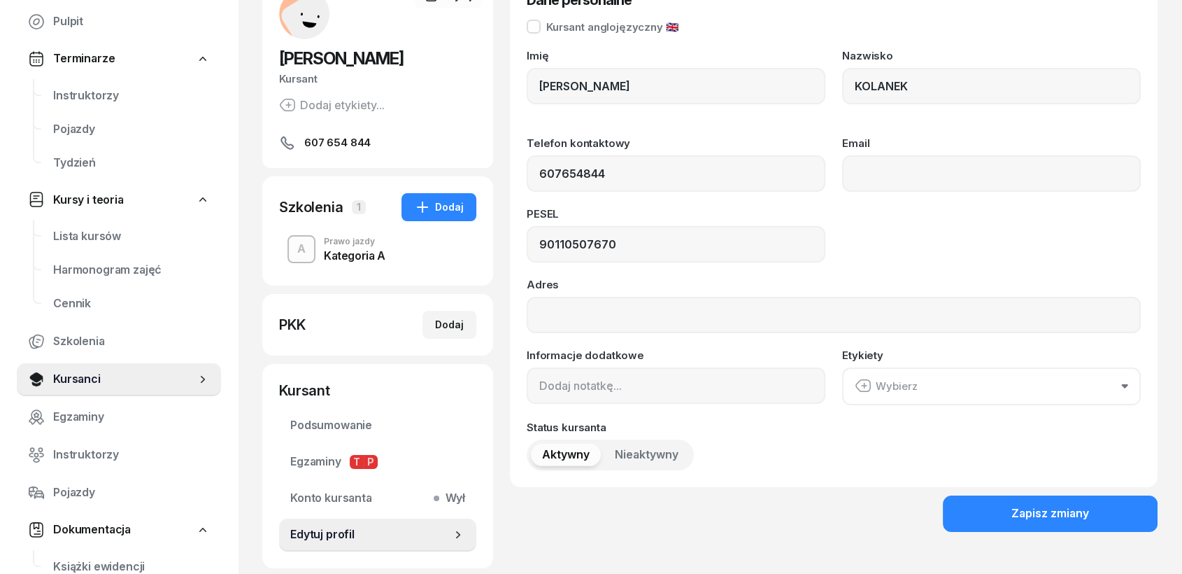
scroll to position [182, 0]
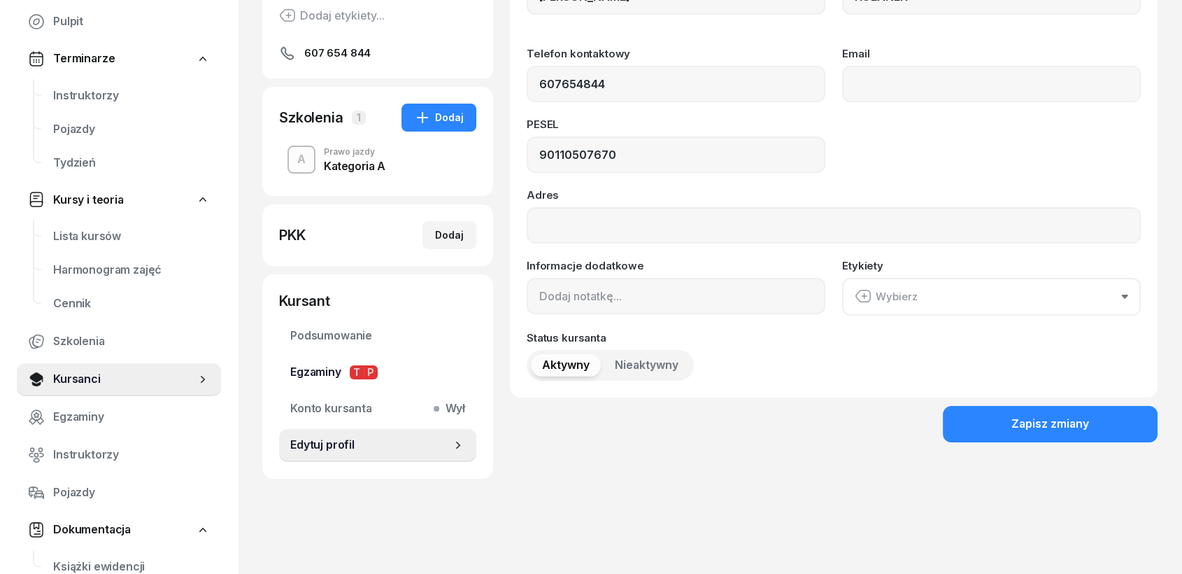
click at [319, 368] on span "Egzaminy T P" at bounding box center [377, 372] width 175 height 18
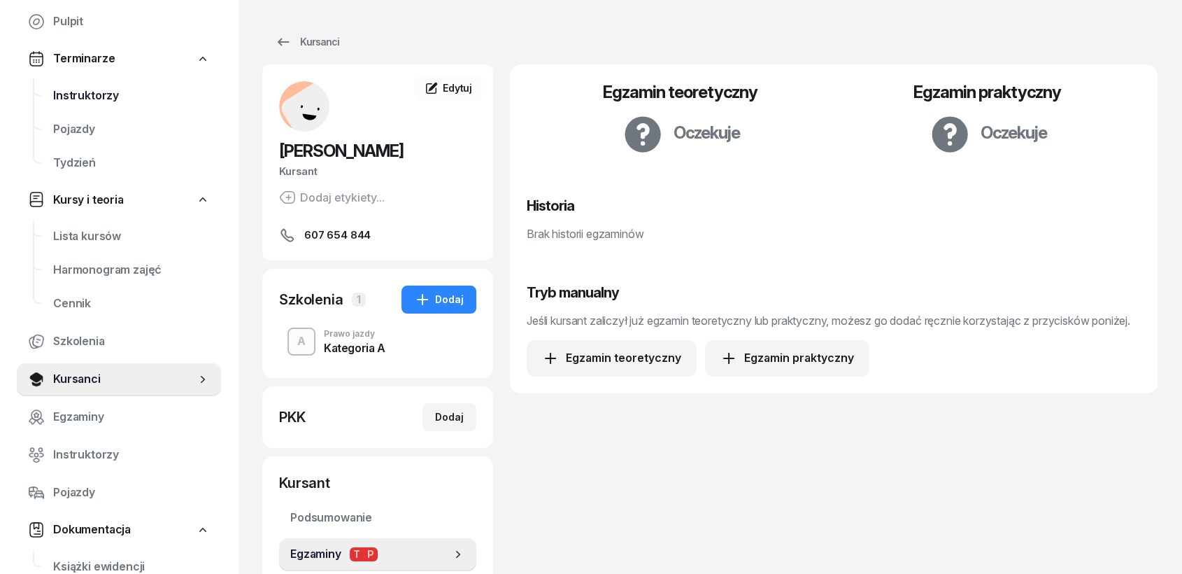
click at [84, 85] on link "Instruktorzy" at bounding box center [131, 96] width 179 height 34
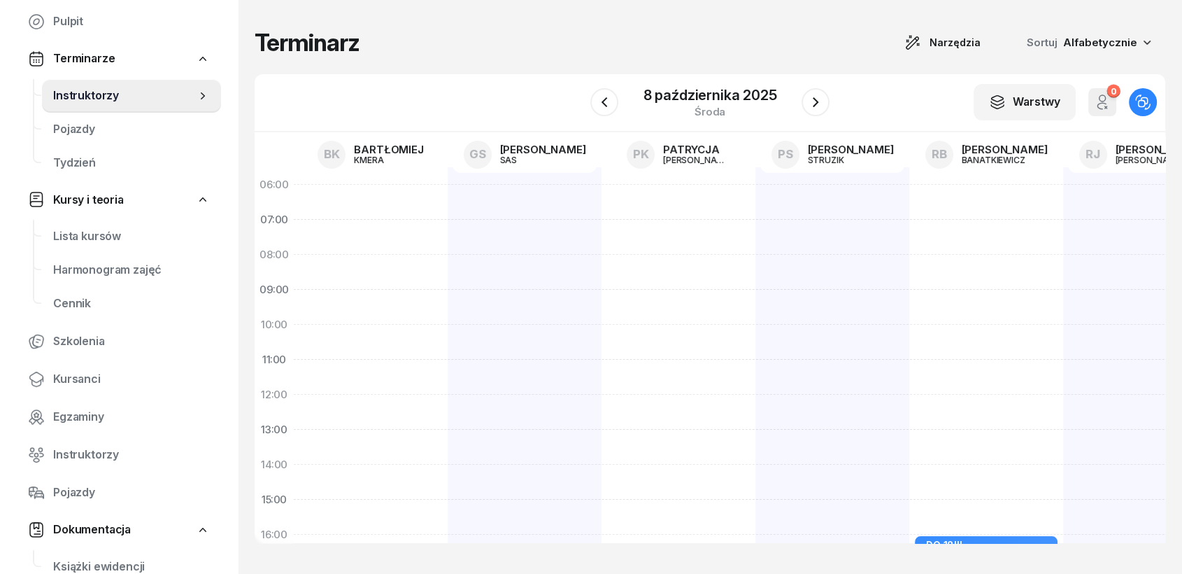
click at [83, 521] on span "Dokumentacja" at bounding box center [92, 529] width 78 height 18
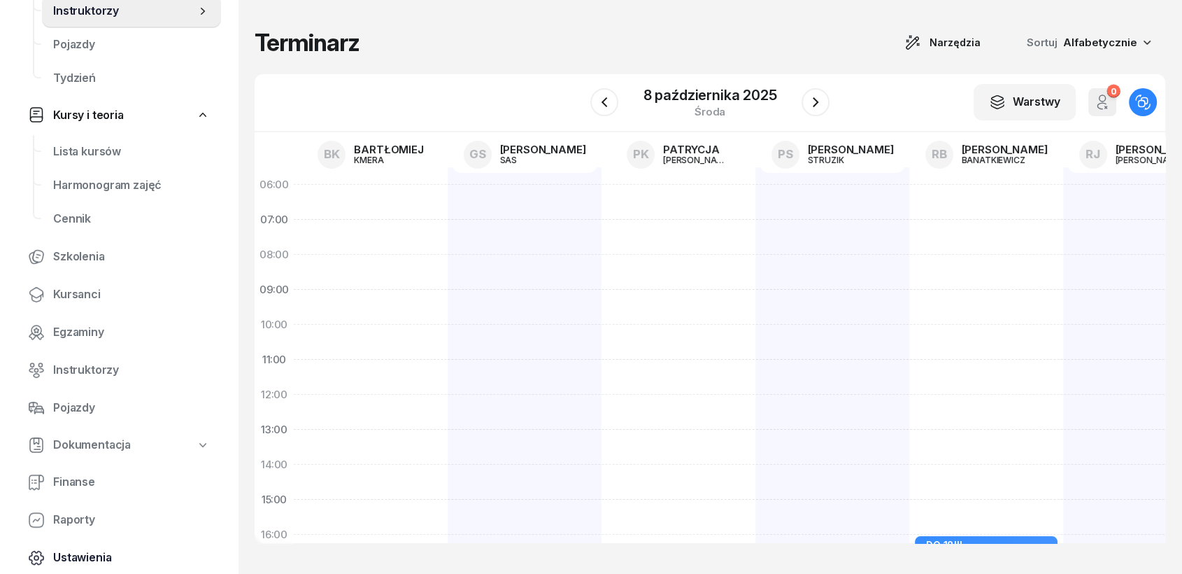
scroll to position [227, 0]
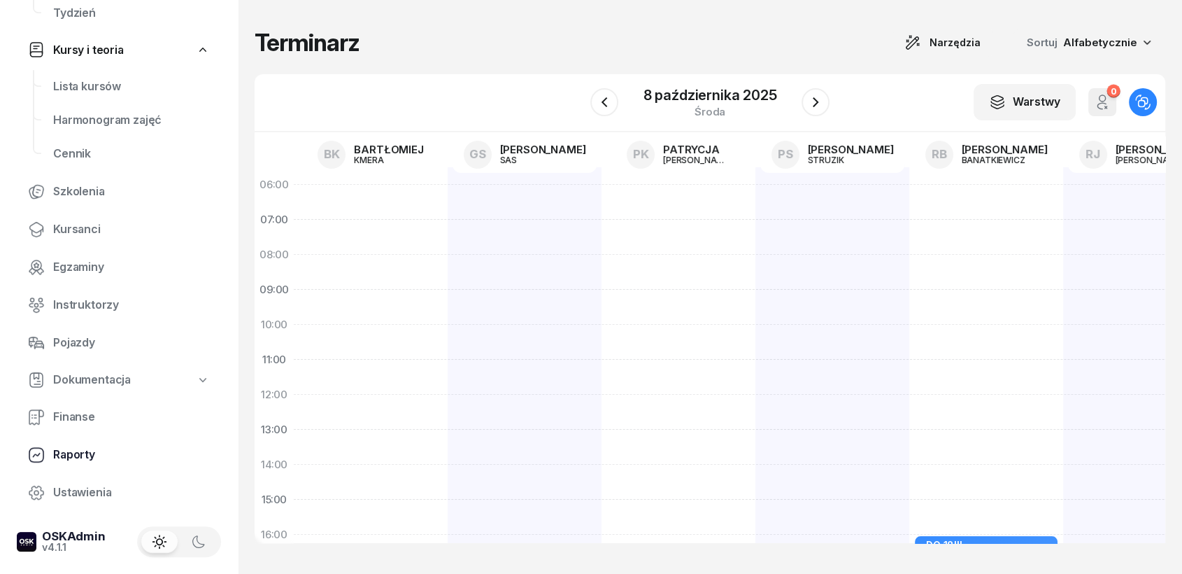
click at [70, 443] on link "Raporty" at bounding box center [119, 455] width 204 height 34
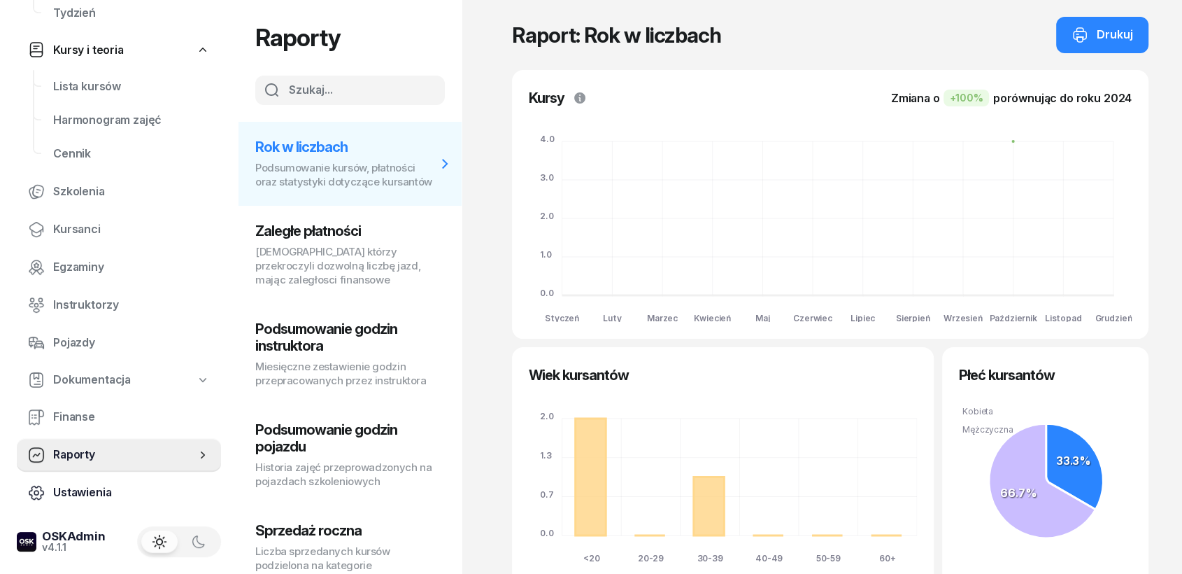
click at [85, 492] on span "Ustawienia" at bounding box center [131, 492] width 157 height 18
select select "06:00"
select select "22:00"
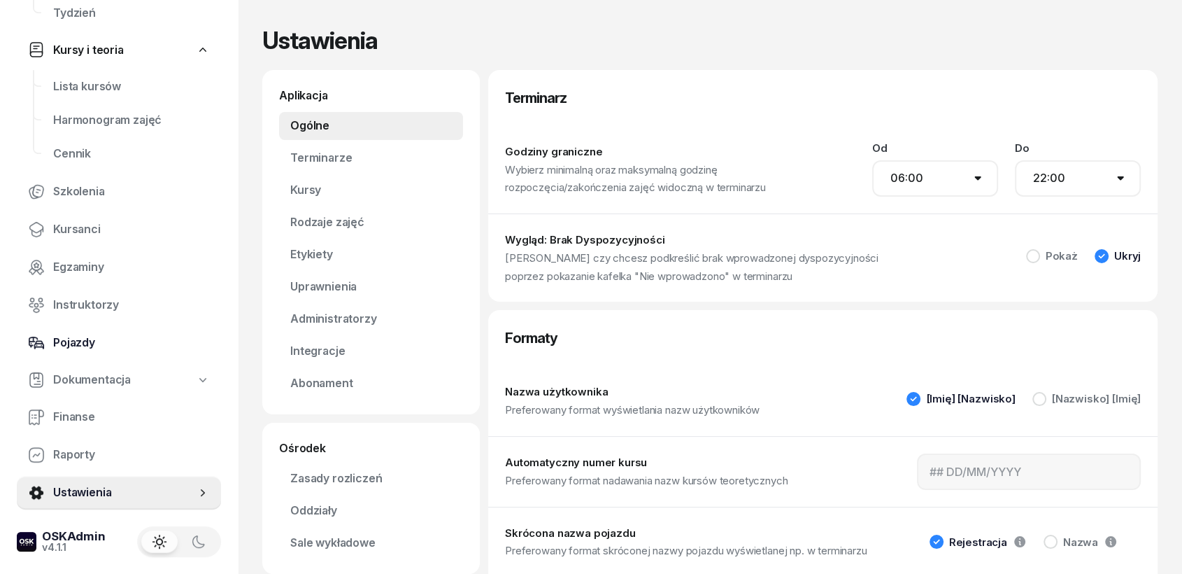
click at [71, 339] on span "Pojazdy" at bounding box center [131, 343] width 157 height 18
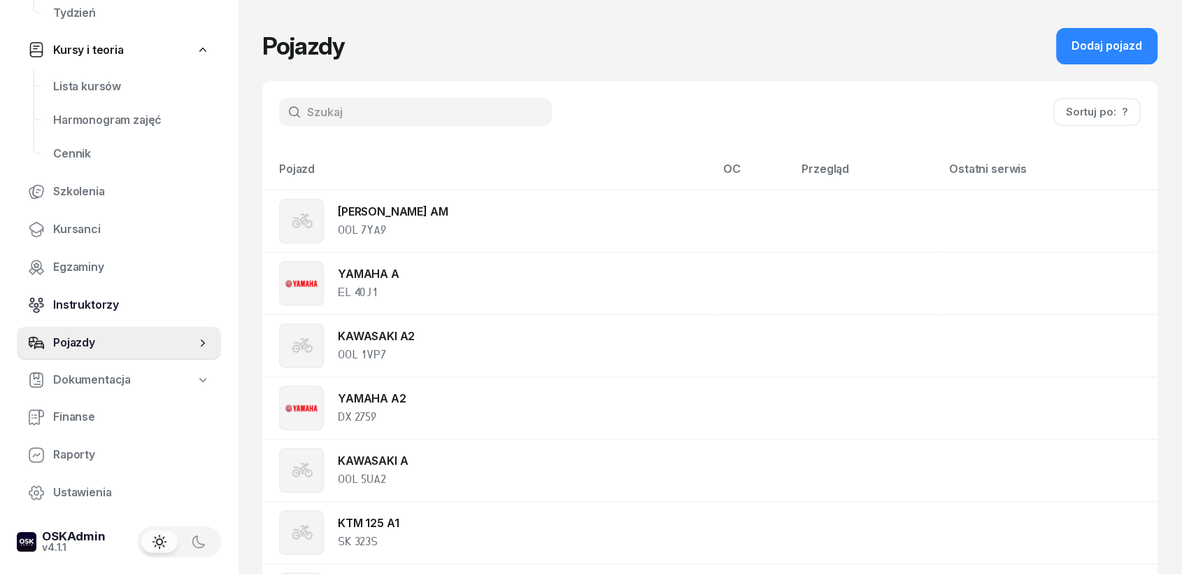
click at [79, 303] on span "Instruktorzy" at bounding box center [131, 305] width 157 height 18
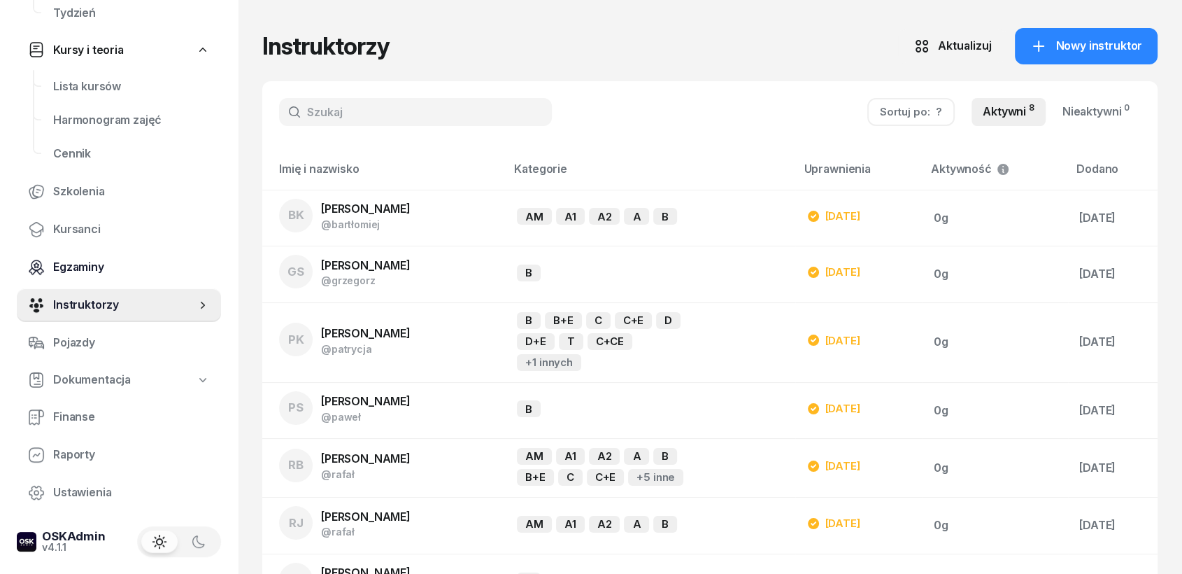
click at [68, 264] on span "Egzaminy" at bounding box center [131, 267] width 157 height 18
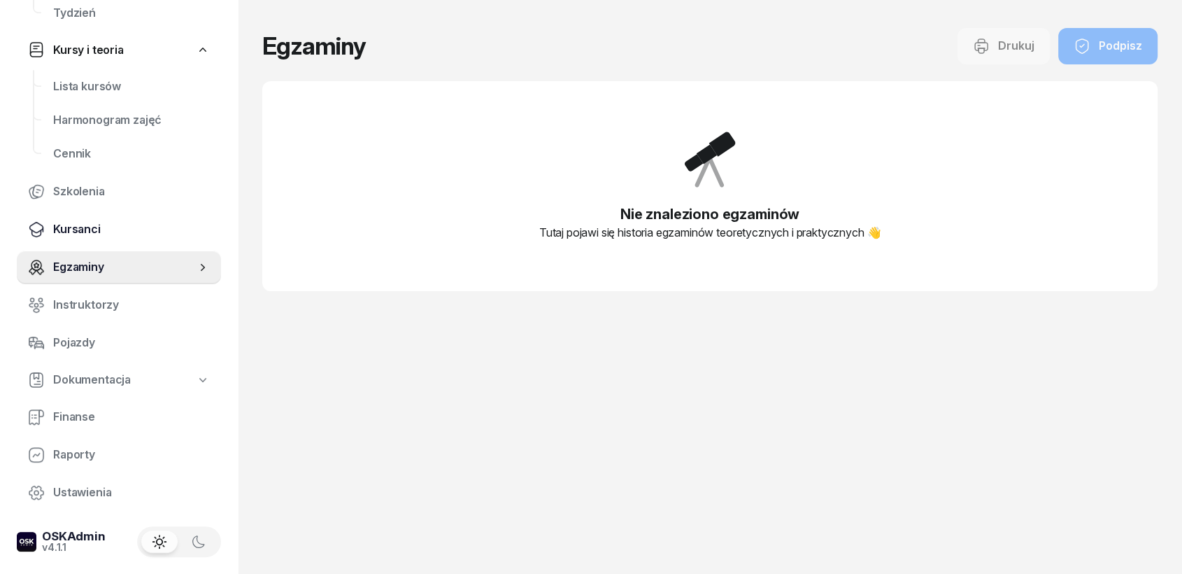
click at [66, 232] on span "Kursanci" at bounding box center [131, 229] width 157 height 18
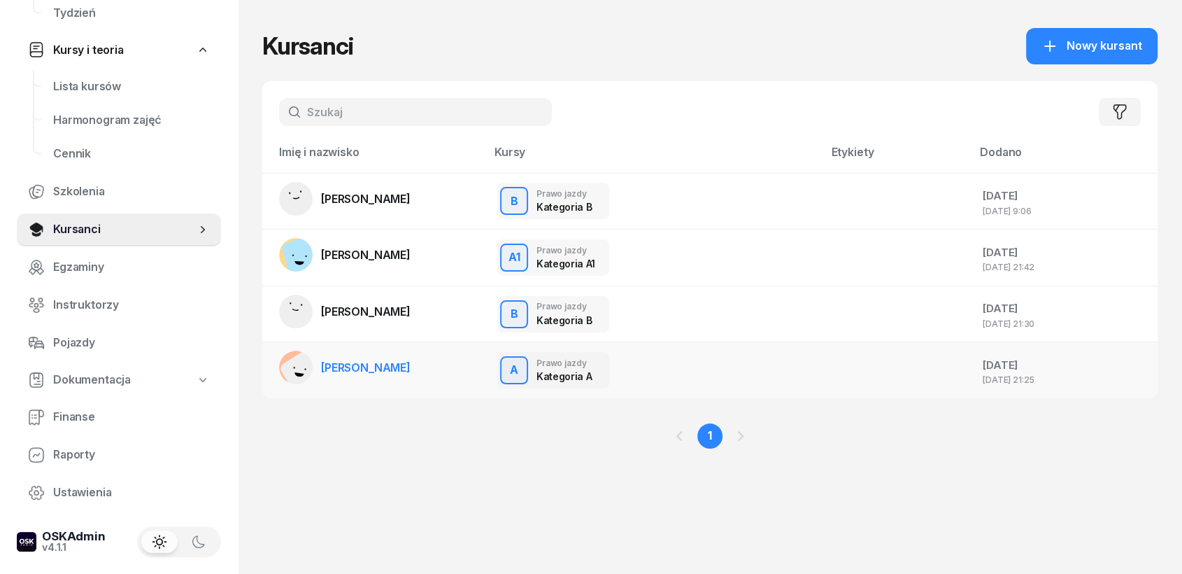
click at [396, 367] on span "[PERSON_NAME]" at bounding box center [366, 367] width 90 height 14
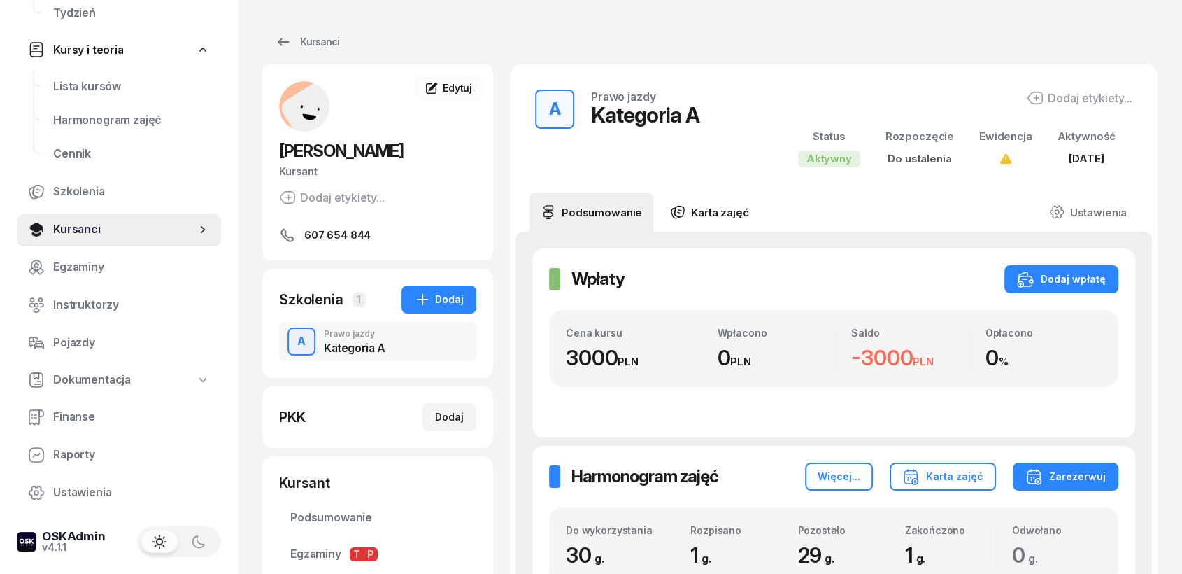
click at [697, 214] on link "Karta zajęć" at bounding box center [709, 211] width 101 height 39
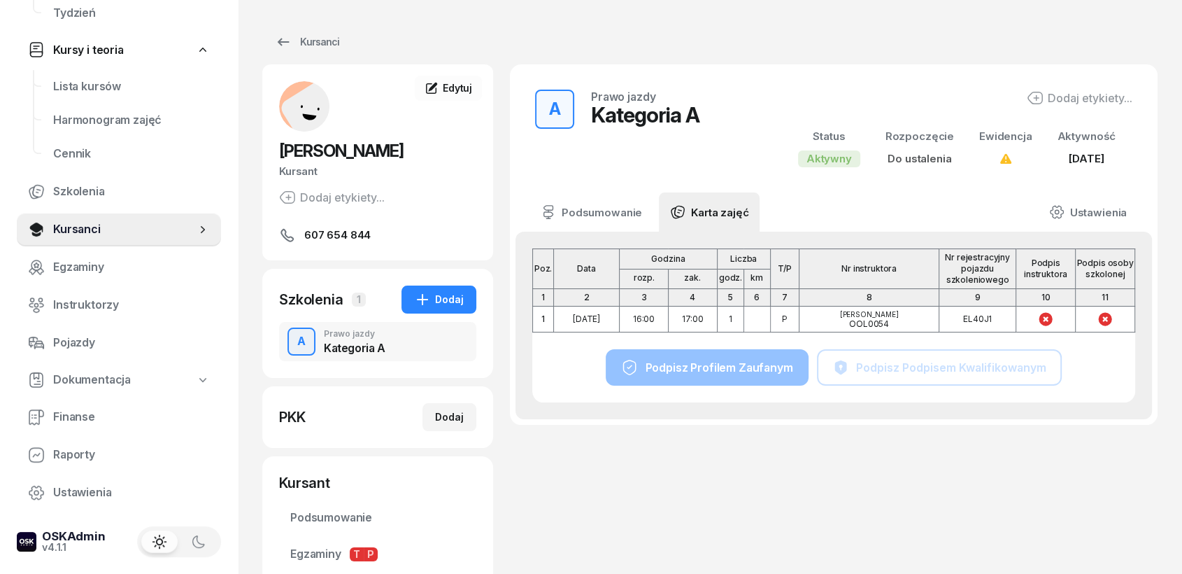
click at [1042, 317] on icon at bounding box center [1045, 319] width 13 height 13
click at [1104, 327] on icon at bounding box center [1105, 319] width 17 height 17
click at [618, 205] on link "Podsumowanie" at bounding box center [592, 211] width 124 height 39
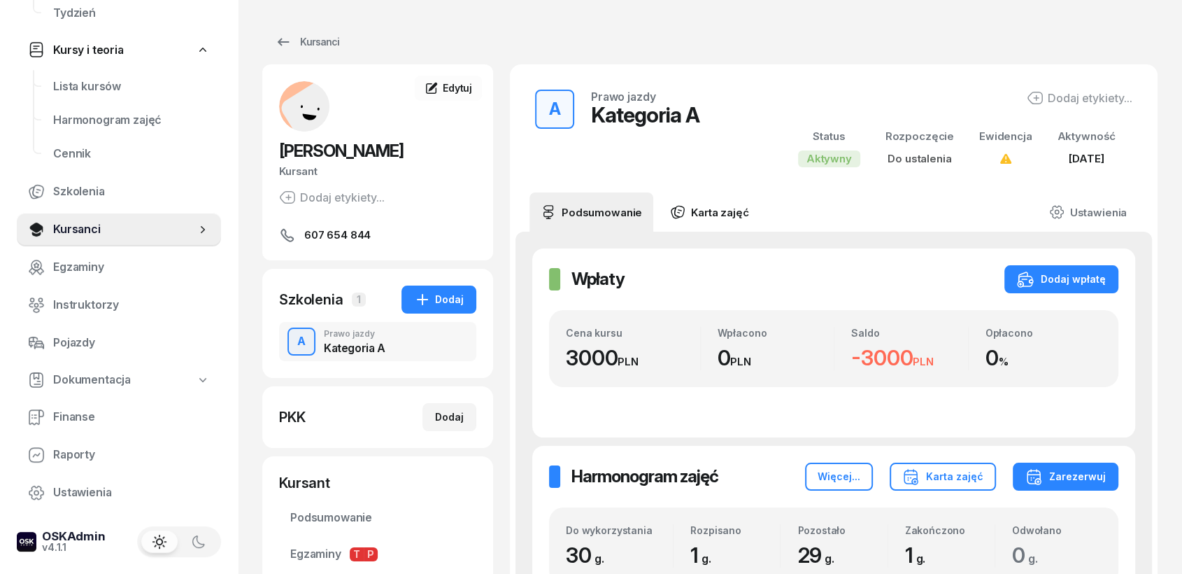
click at [727, 211] on link "Karta zajęć" at bounding box center [709, 211] width 101 height 39
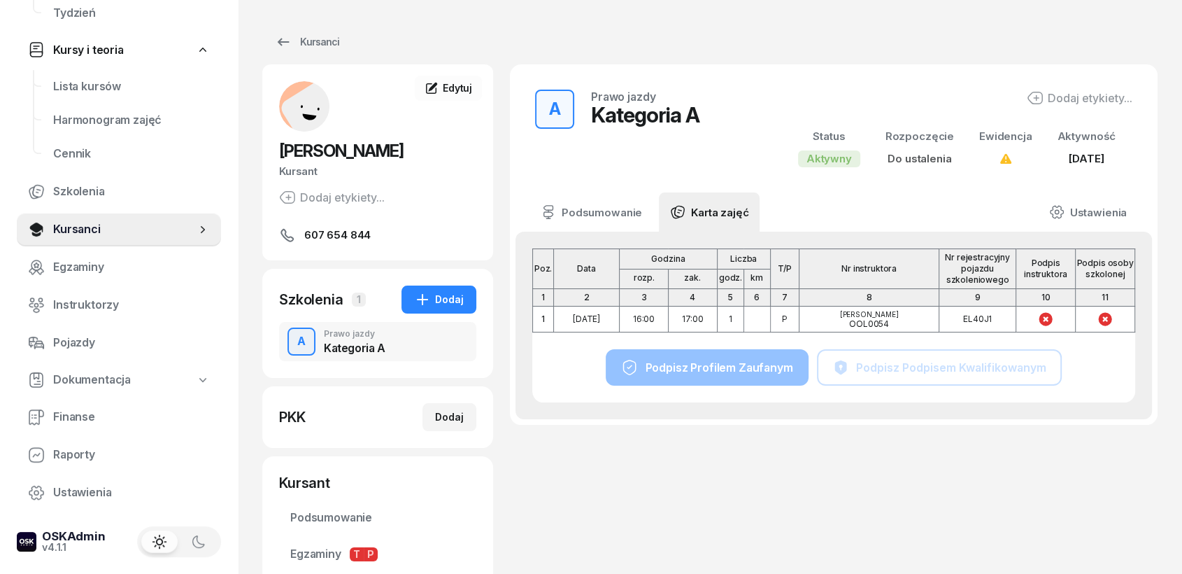
click at [748, 348] on div "Poz. Data Godzina rozp. zak. Liczba godz. km T/P Nr instruktora Nr rejestracyjn…" at bounding box center [833, 325] width 603 height 154
drag, startPoint x: 854, startPoint y: 317, endPoint x: 892, endPoint y: 318, distance: 37.8
click at [892, 318] on div "[PERSON_NAME] OOL0054" at bounding box center [869, 319] width 138 height 17
click at [901, 322] on div "[PERSON_NAME] OOL0054" at bounding box center [869, 319] width 138 height 17
click at [778, 371] on div "Poz. Data Godzina rozp. zak. Liczba godz. km T/P Nr instruktora Nr rejestracyjn…" at bounding box center [833, 325] width 603 height 154
